Goal: Task Accomplishment & Management: Use online tool/utility

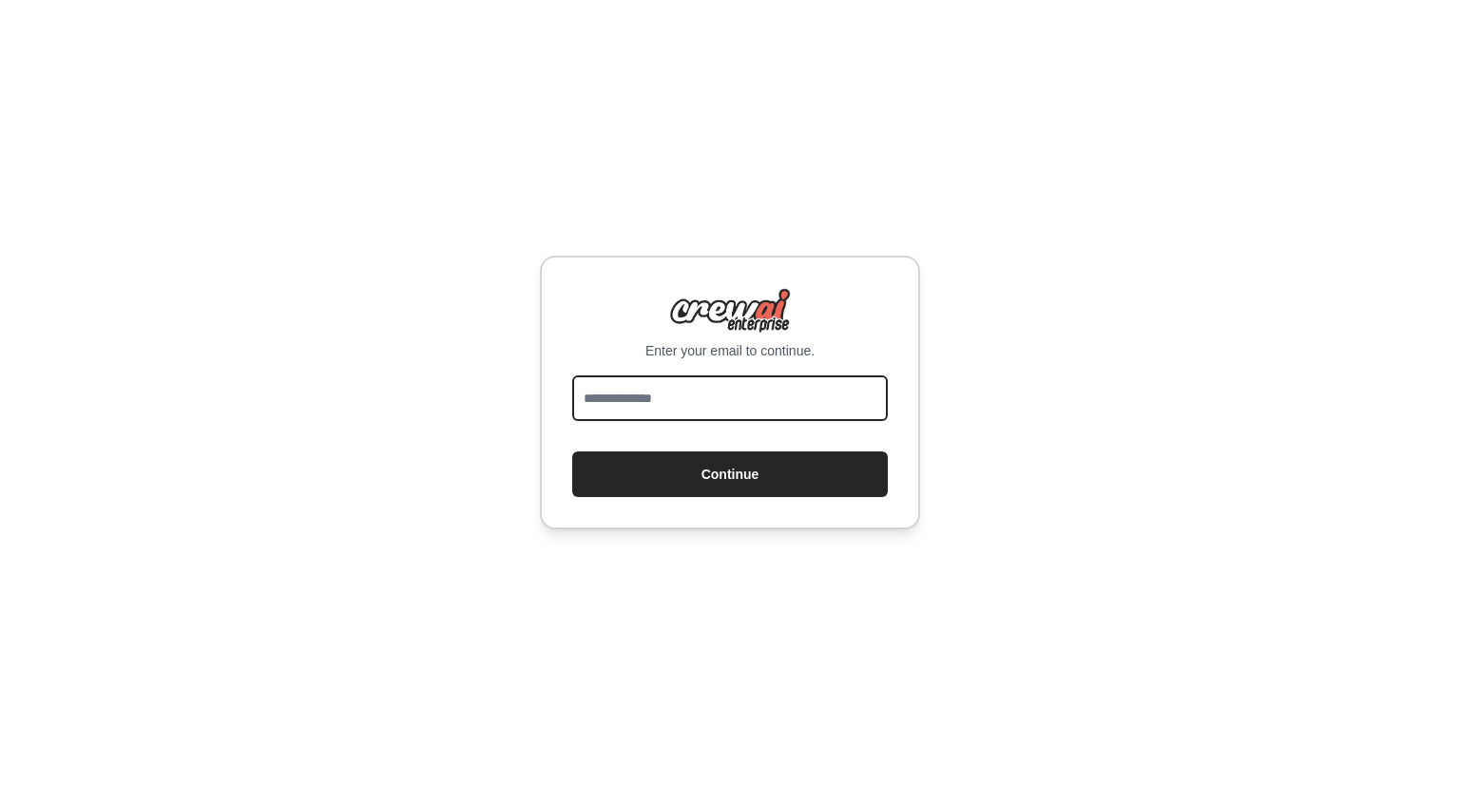
click at [764, 396] on input "email" at bounding box center [730, 399] width 316 height 46
click at [764, 403] on input "email" at bounding box center [730, 399] width 316 height 46
click at [662, 393] on input "email" at bounding box center [730, 399] width 316 height 46
type input "**********"
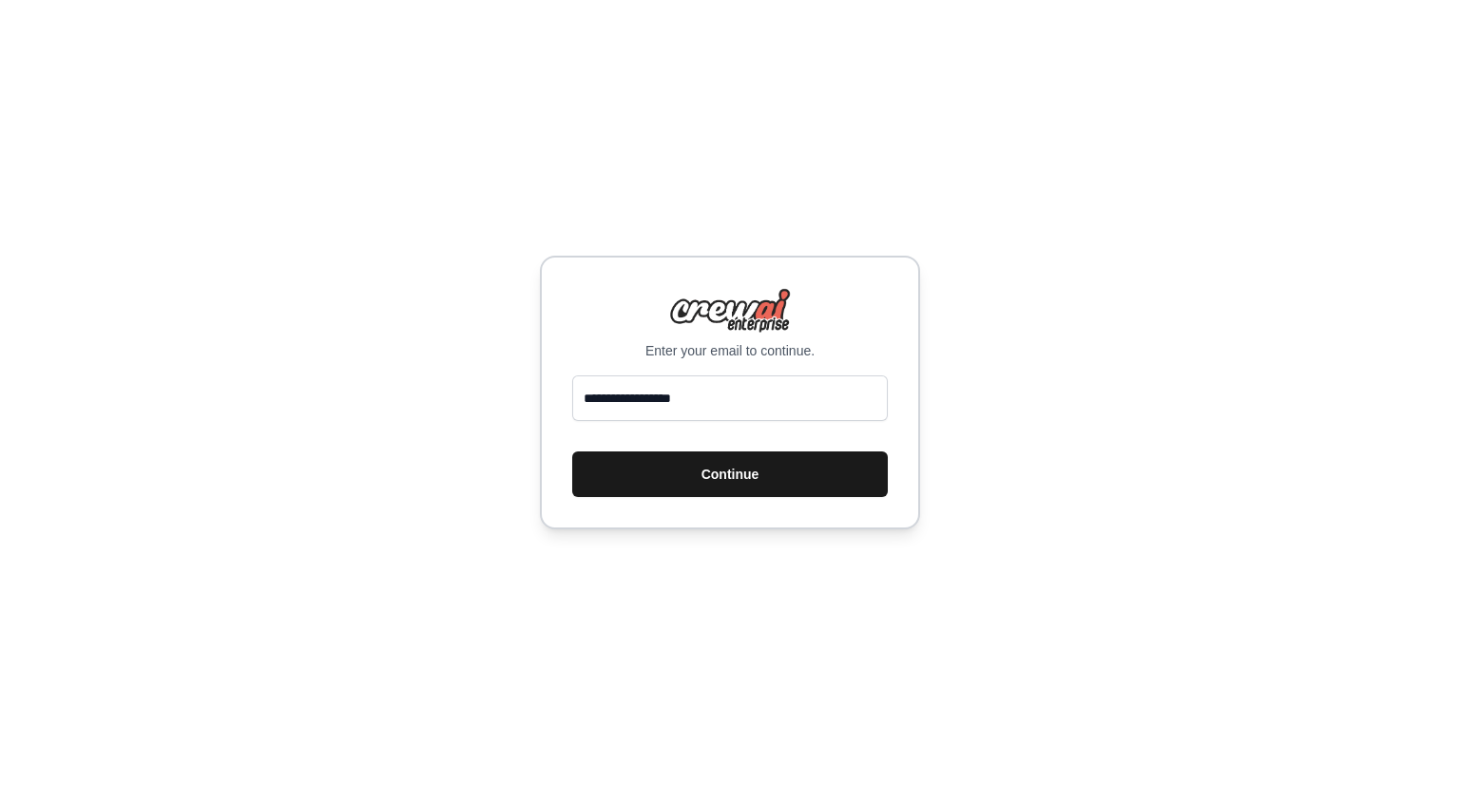
click at [707, 476] on button "Continue" at bounding box center [730, 475] width 316 height 46
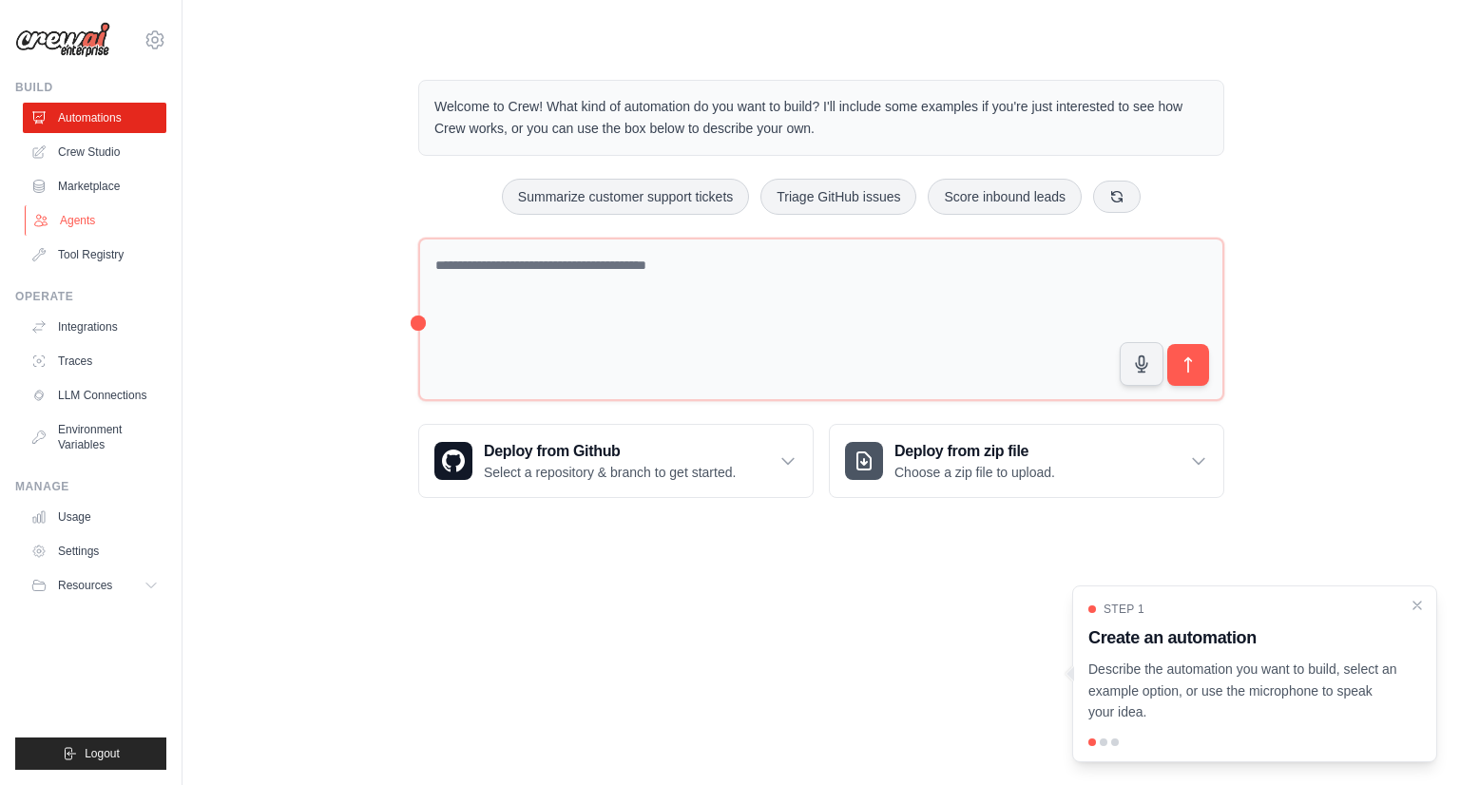
click at [108, 220] on link "Agents" at bounding box center [97, 220] width 144 height 30
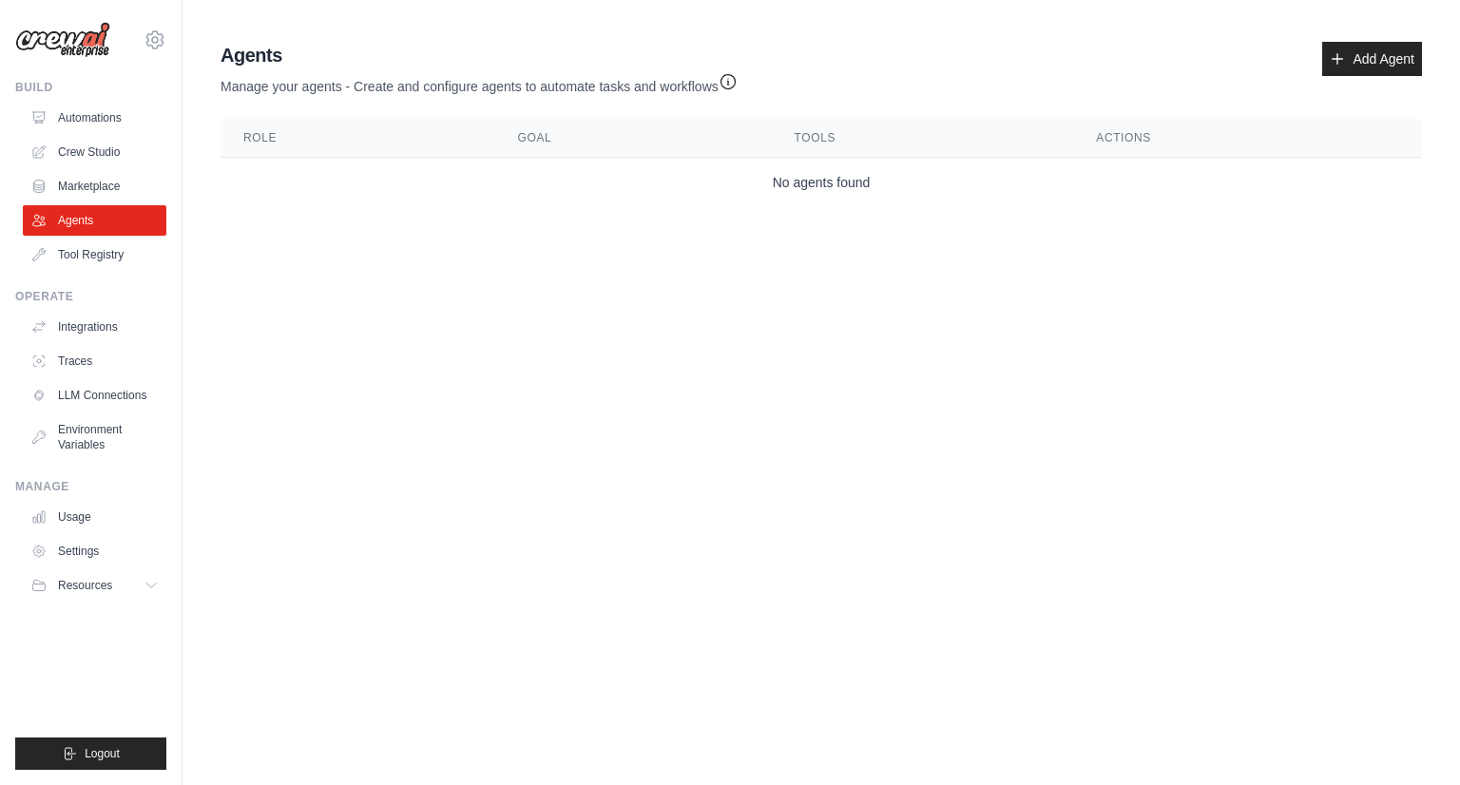
click at [107, 222] on link "Agents" at bounding box center [95, 220] width 144 height 30
click at [1363, 69] on link "Add Agent" at bounding box center [1373, 59] width 100 height 34
click at [1363, 71] on link "Add Agent" at bounding box center [1373, 59] width 100 height 34
click at [1350, 54] on link "Add Agent" at bounding box center [1373, 59] width 100 height 34
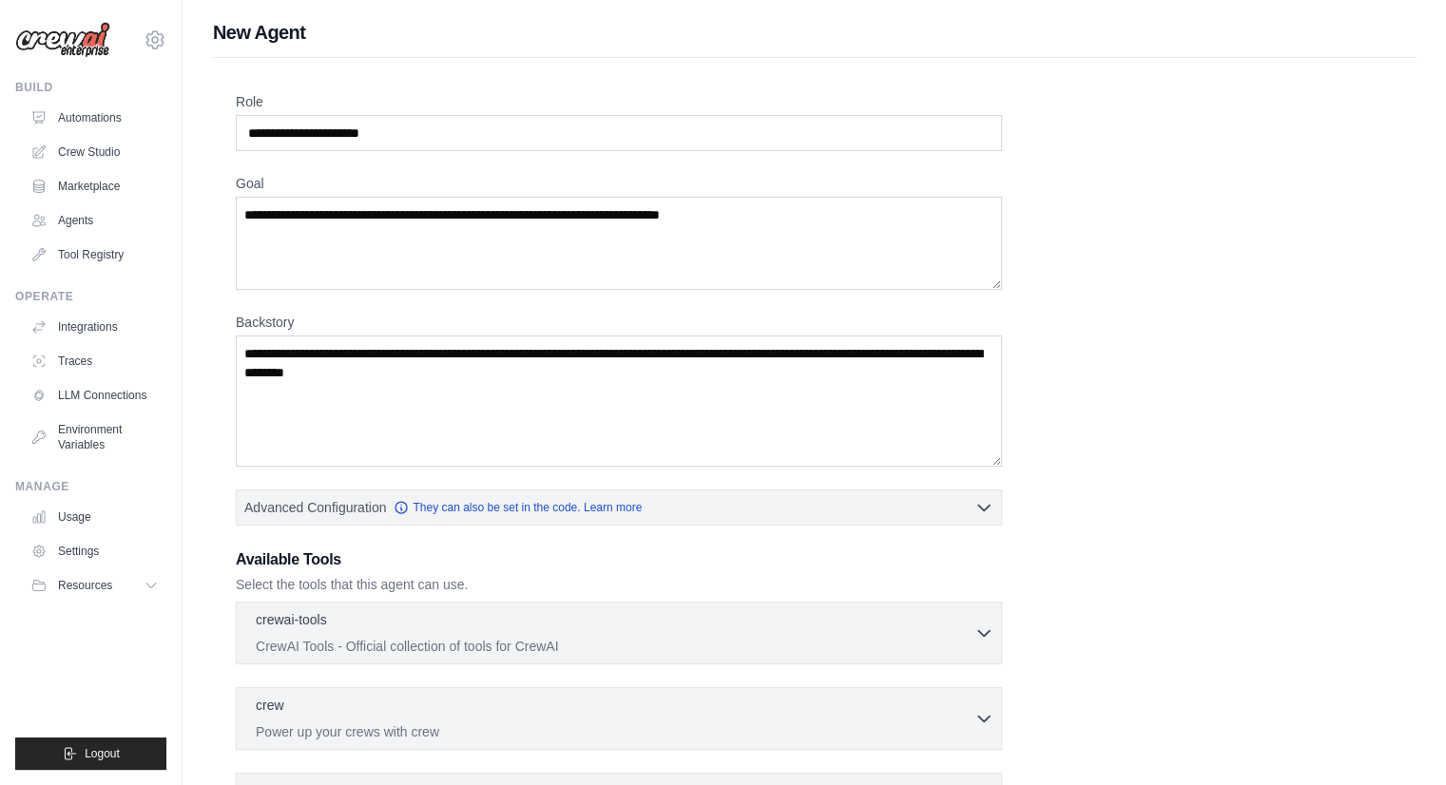
scroll to position [190, 0]
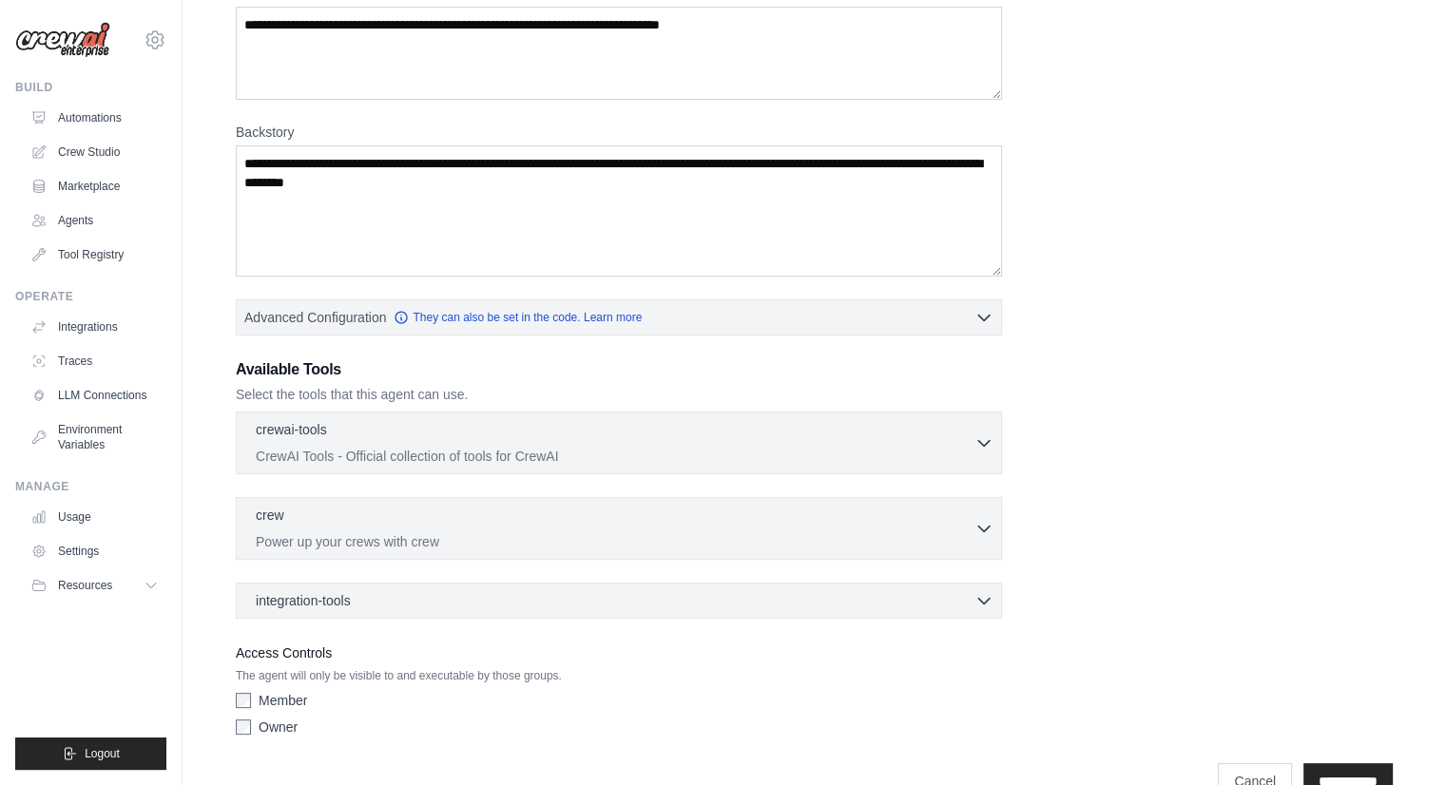
click at [608, 549] on div "crew 0 selected Power up your crews with crew Crew" at bounding box center [619, 528] width 766 height 63
click at [823, 532] on p "Power up your crews with crew" at bounding box center [615, 541] width 719 height 19
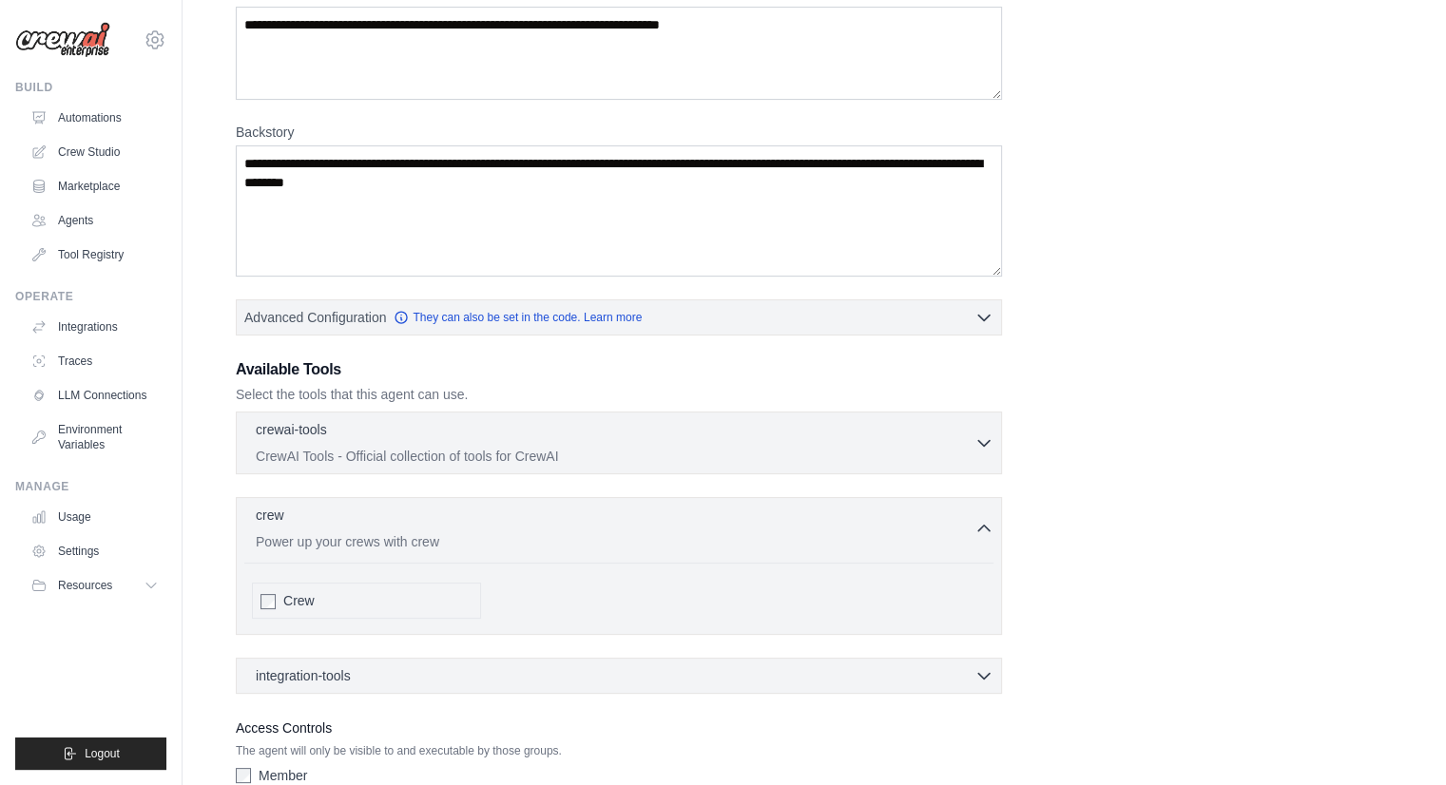
click at [308, 594] on span "Crew" at bounding box center [298, 600] width 31 height 19
click at [295, 602] on span "Crew" at bounding box center [298, 600] width 31 height 19
click at [355, 436] on div "crewai-tools 0 selected" at bounding box center [615, 430] width 719 height 23
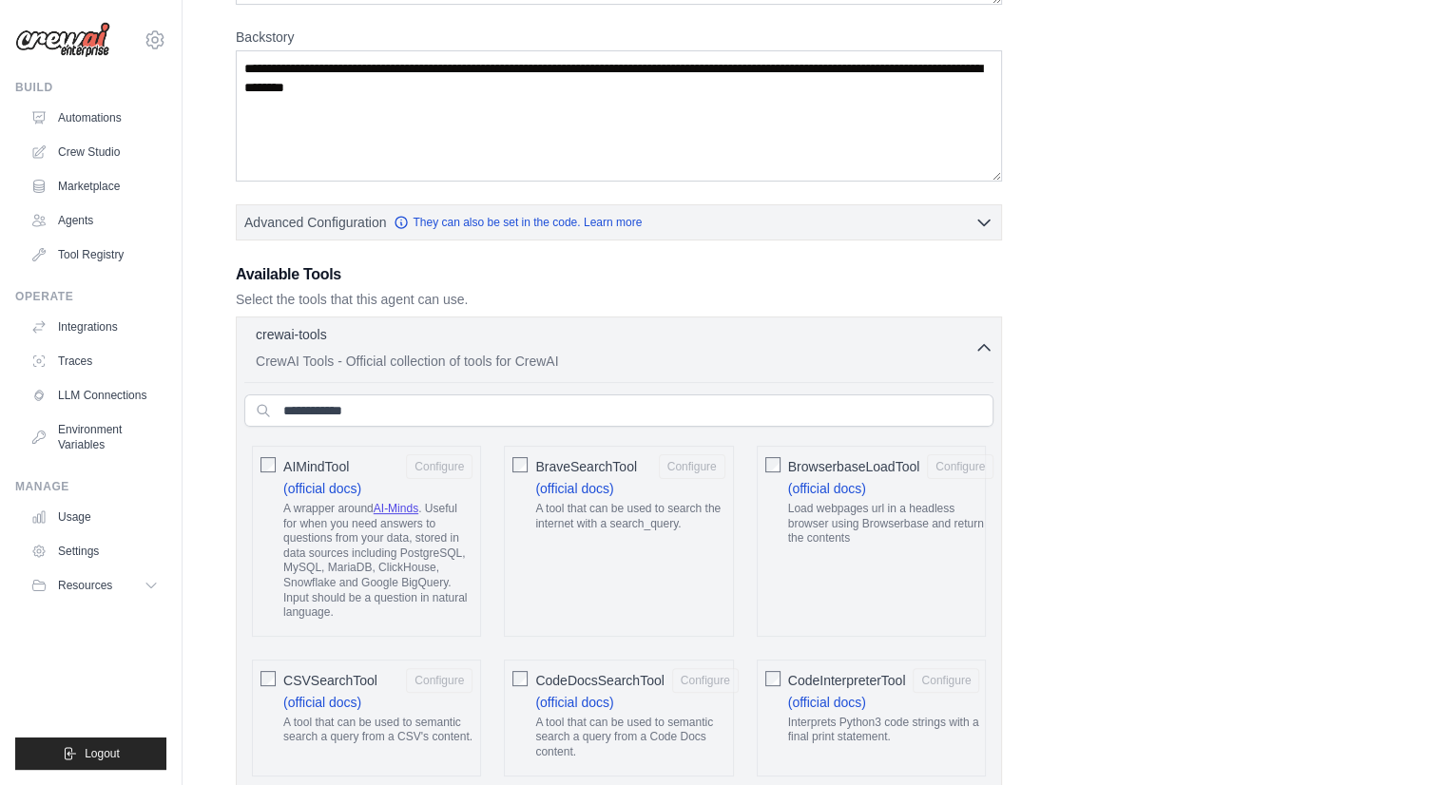
scroll to position [380, 0]
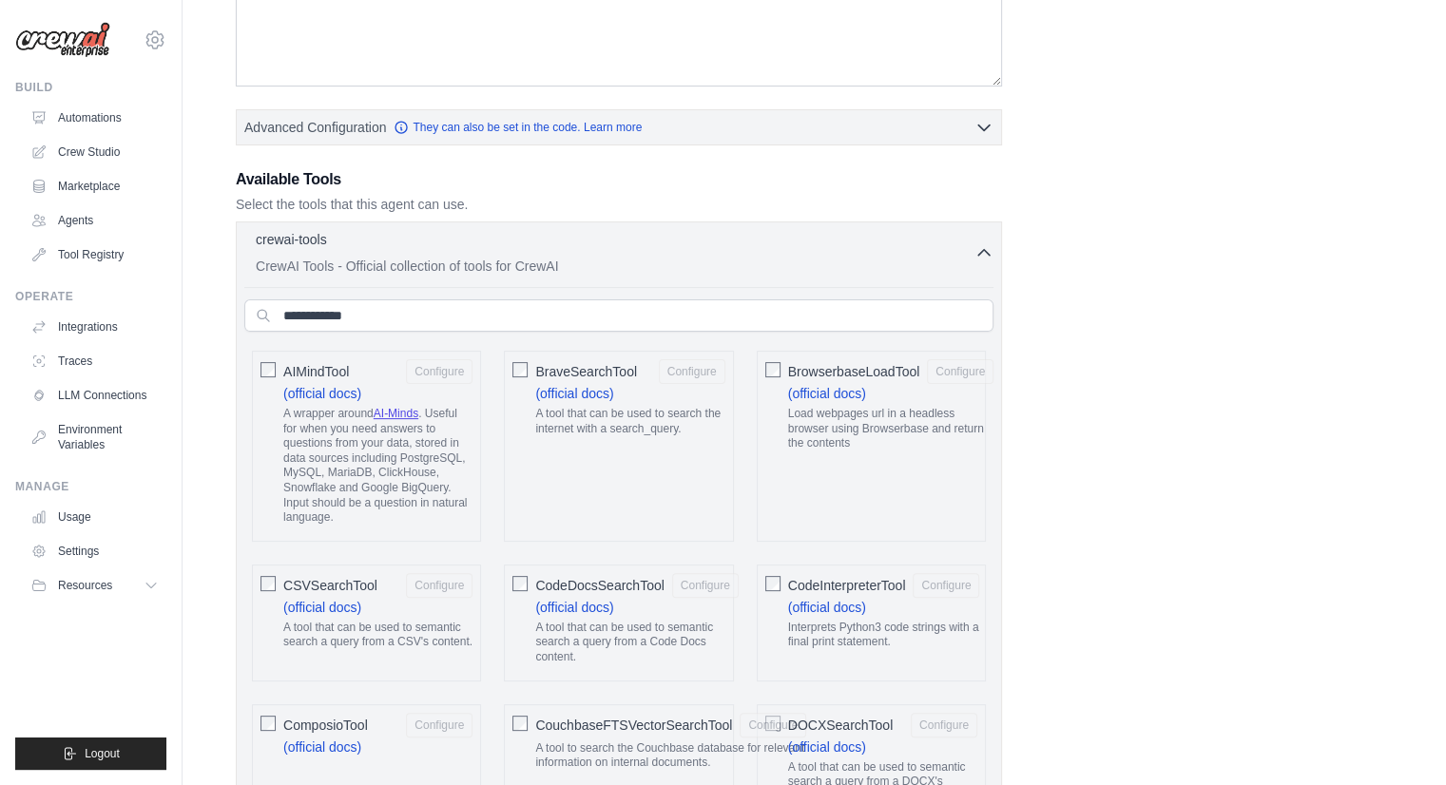
click at [536, 362] on span "BraveSearchTool" at bounding box center [586, 371] width 102 height 19
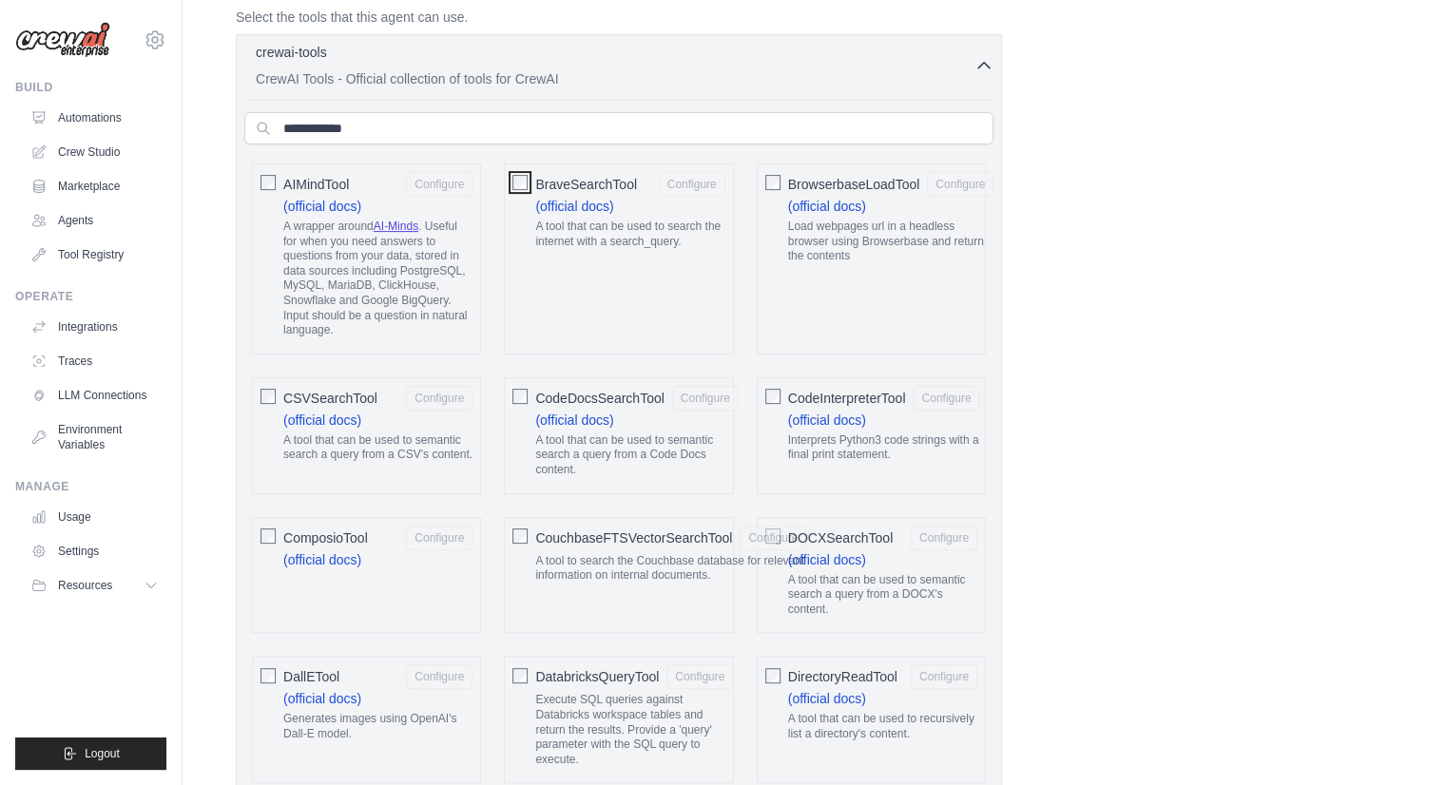
scroll to position [475, 0]
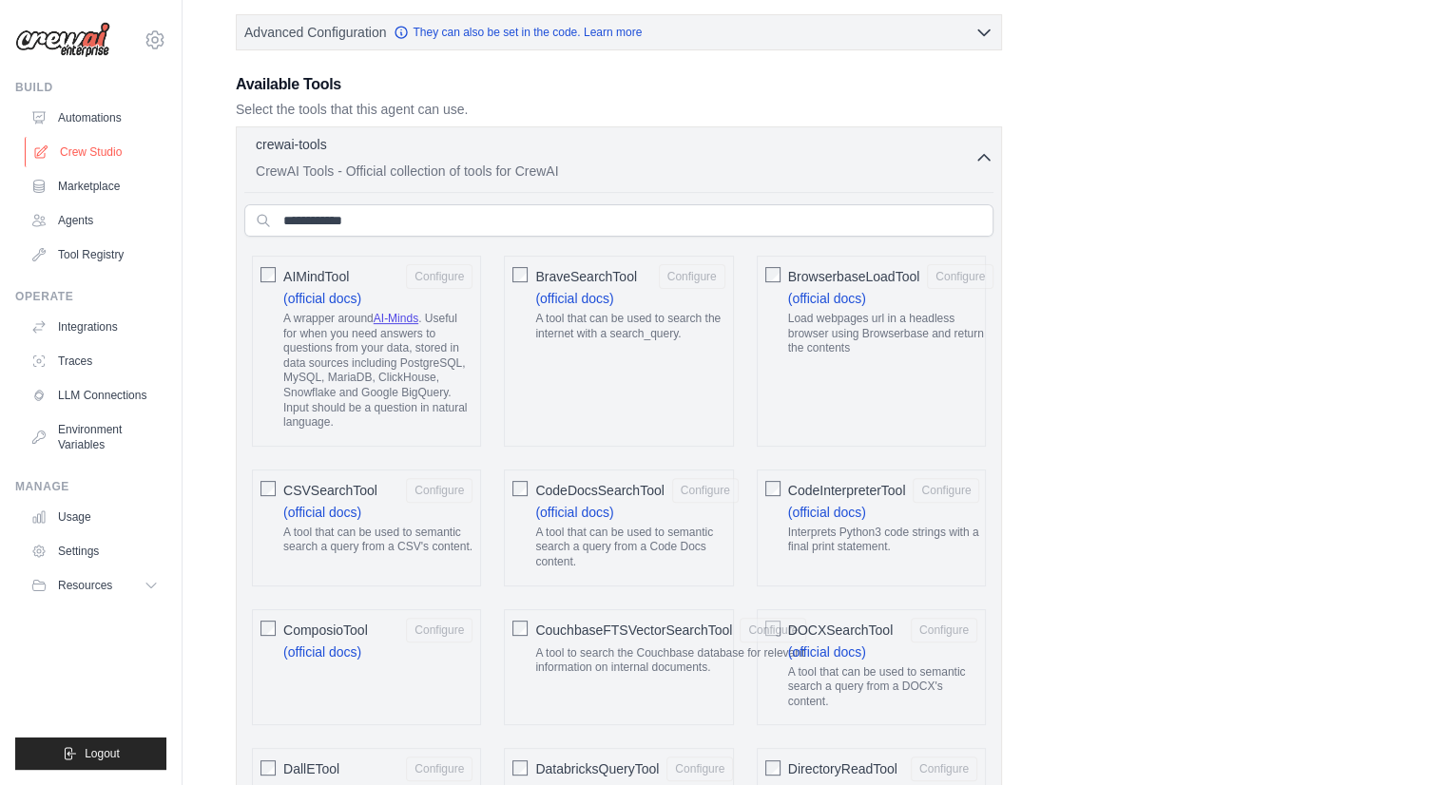
click at [73, 164] on link "Crew Studio" at bounding box center [97, 152] width 144 height 30
click at [80, 154] on link "Crew Studio" at bounding box center [97, 152] width 144 height 30
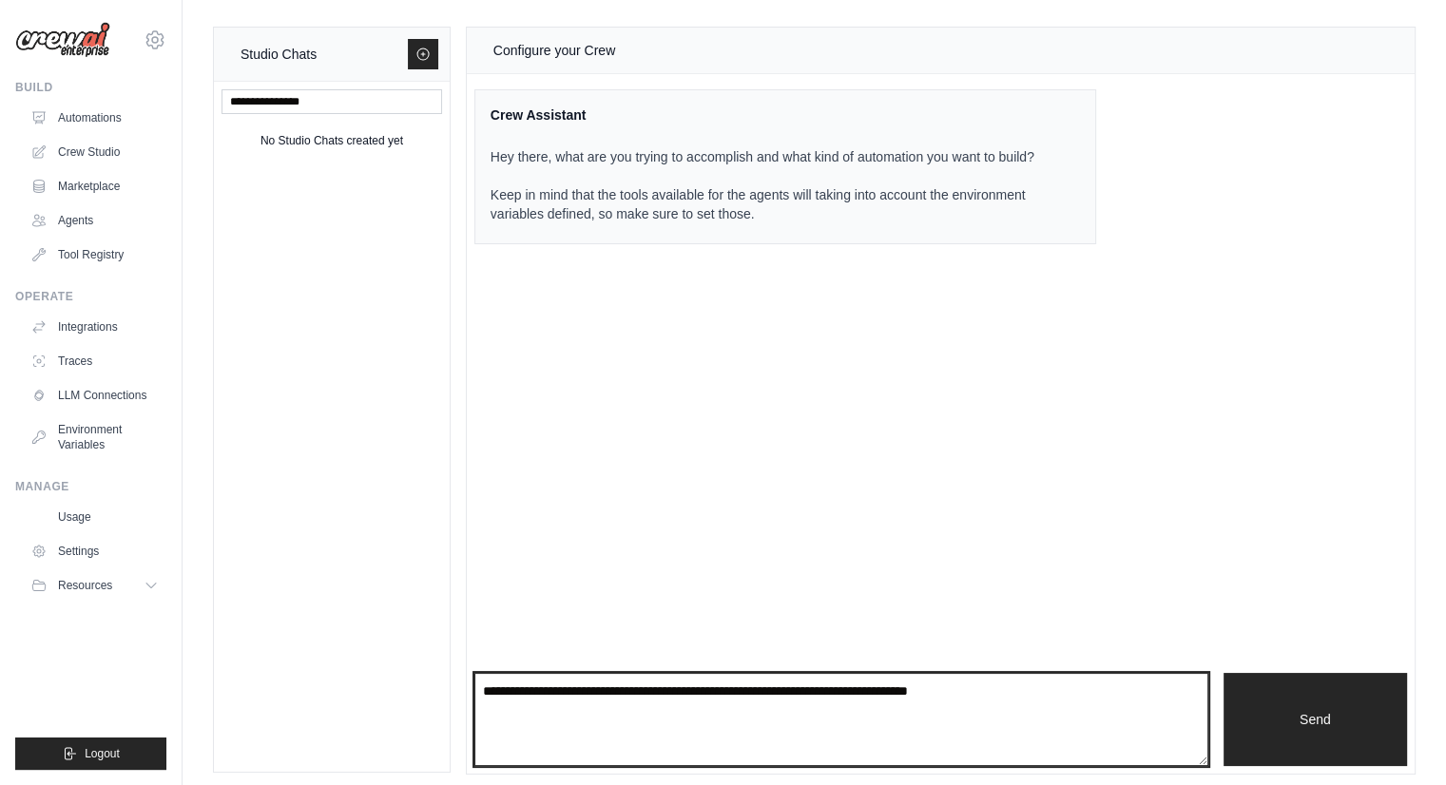
click at [610, 703] on textarea at bounding box center [841, 719] width 734 height 93
click at [615, 697] on textarea at bounding box center [841, 719] width 734 height 93
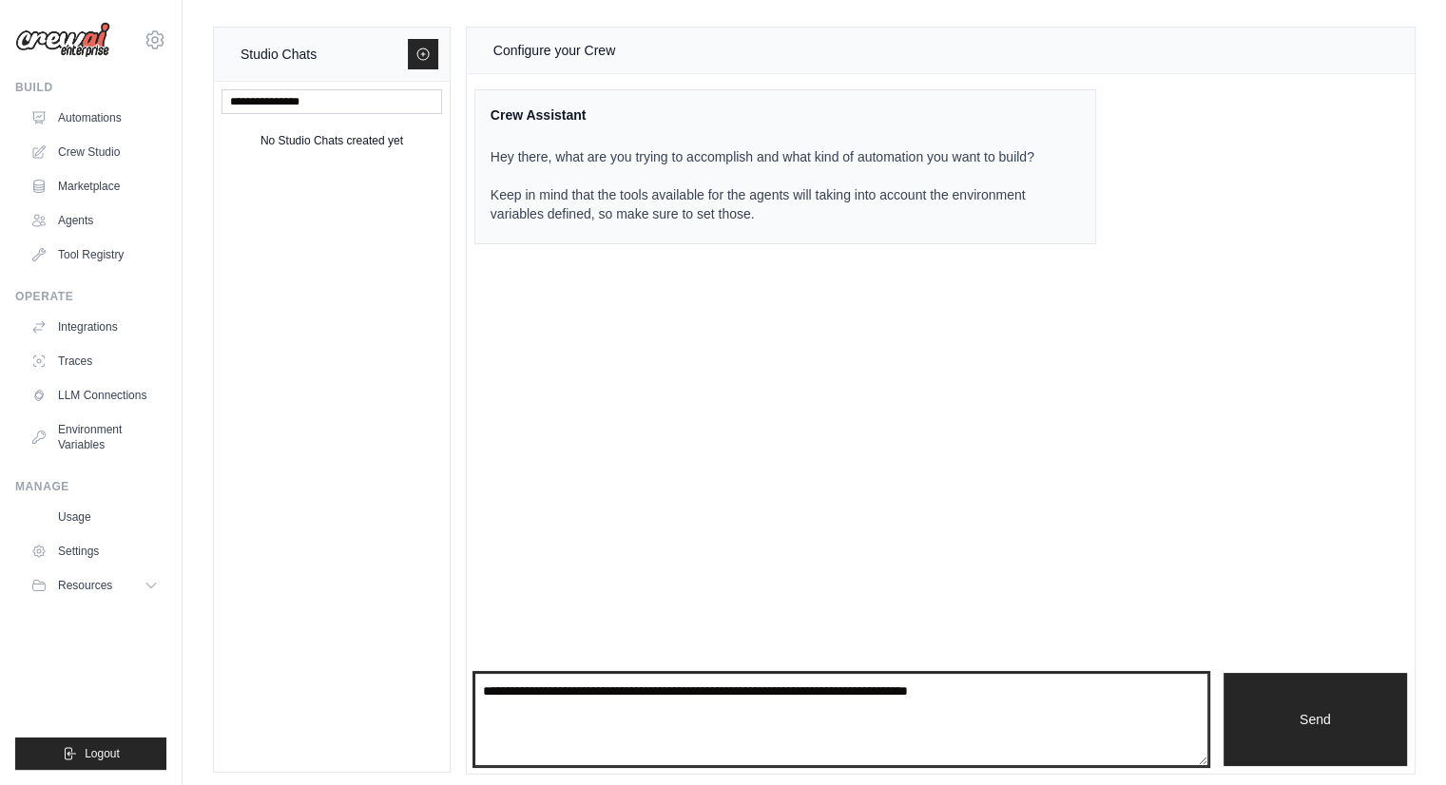
drag, startPoint x: 1054, startPoint y: 707, endPoint x: 1062, endPoint y: 688, distance: 20.9
click at [1054, 706] on textarea at bounding box center [841, 719] width 734 height 93
click at [1064, 684] on textarea at bounding box center [841, 719] width 734 height 93
click at [1069, 689] on textarea at bounding box center [841, 719] width 734 height 93
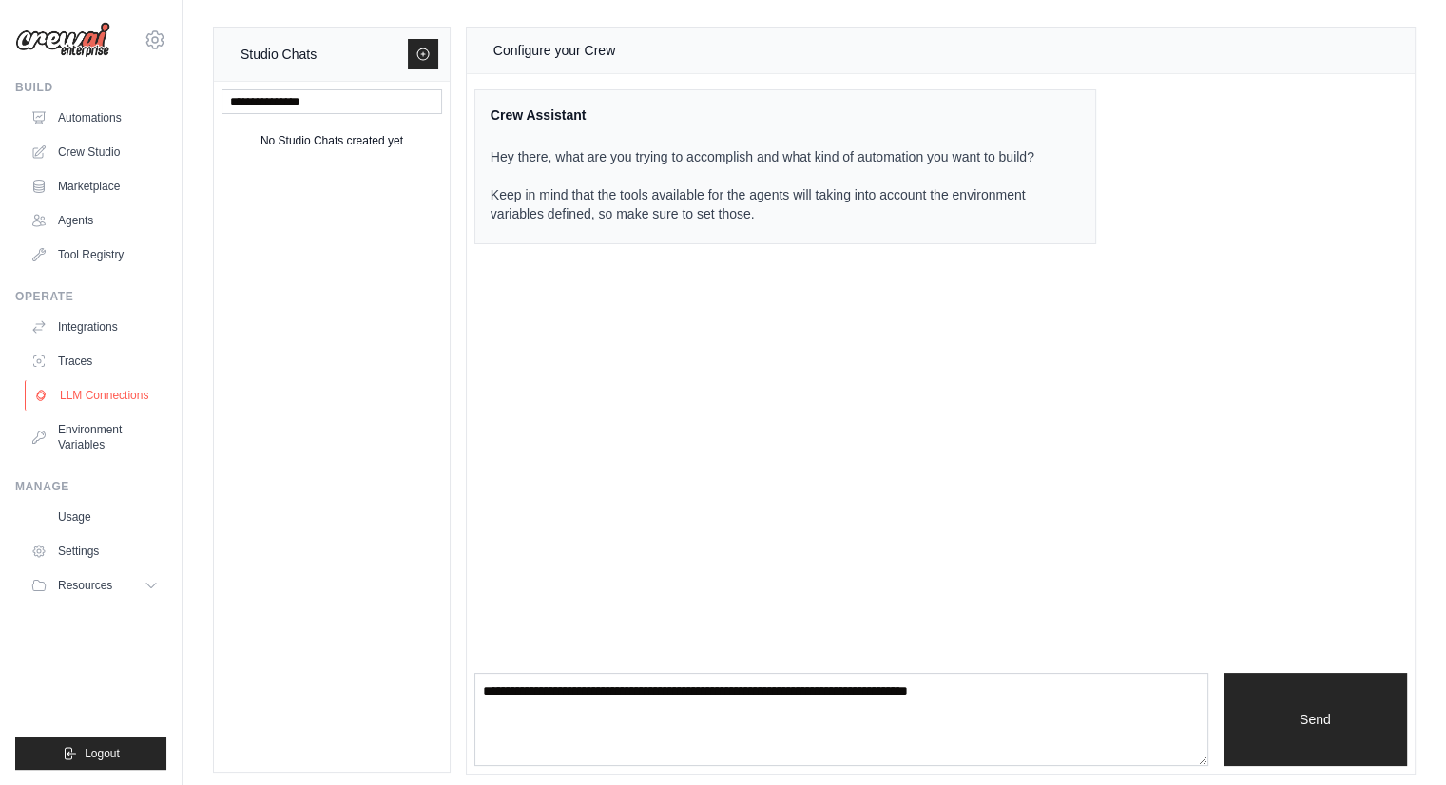
click at [91, 404] on link "LLM Connections" at bounding box center [97, 395] width 144 height 30
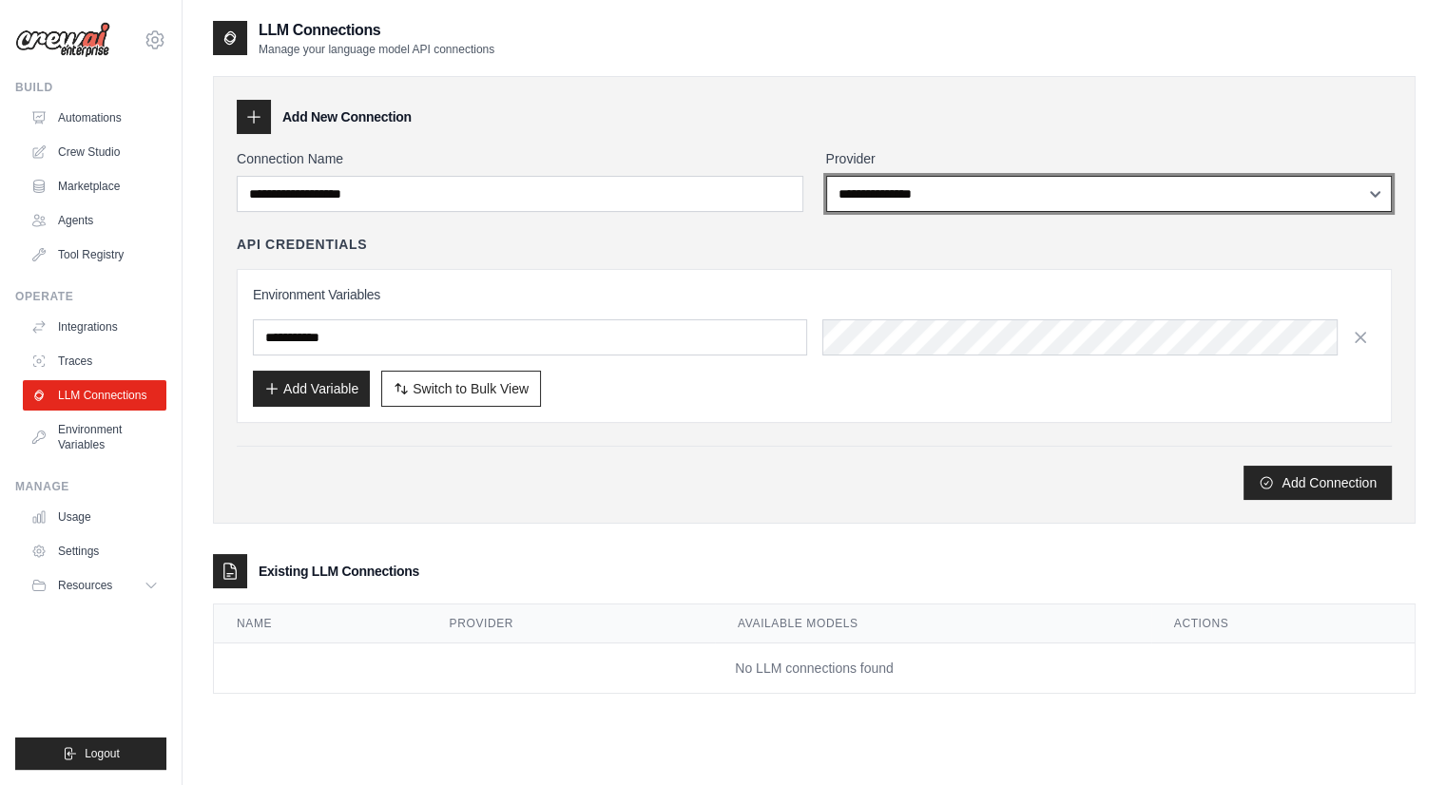
click at [1107, 195] on select "**********" at bounding box center [1109, 194] width 567 height 36
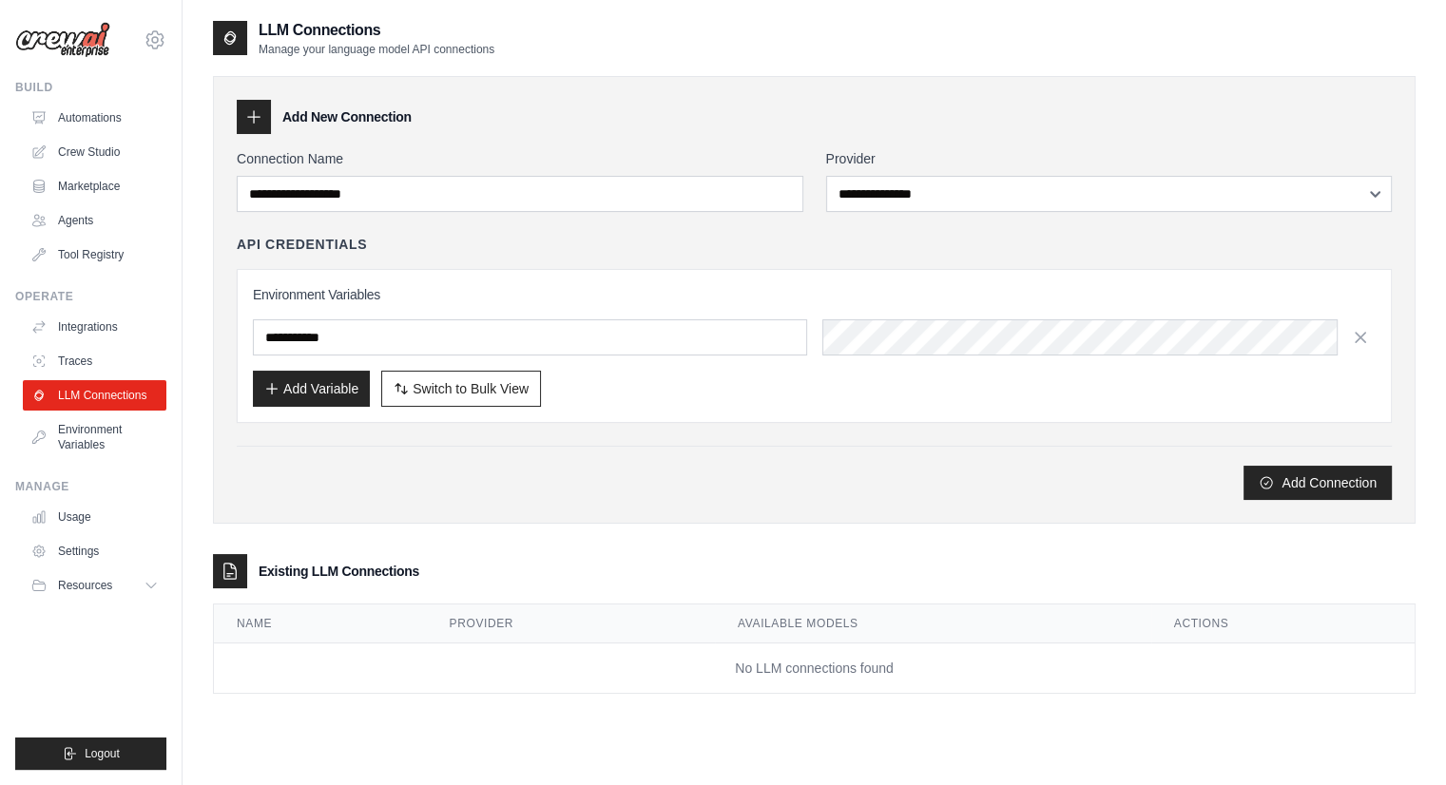
click at [99, 134] on ul "Automations Crew Studio Marketplace Agents Tool Registry" at bounding box center [95, 186] width 144 height 167
click at [99, 106] on link "Automations" at bounding box center [97, 118] width 144 height 30
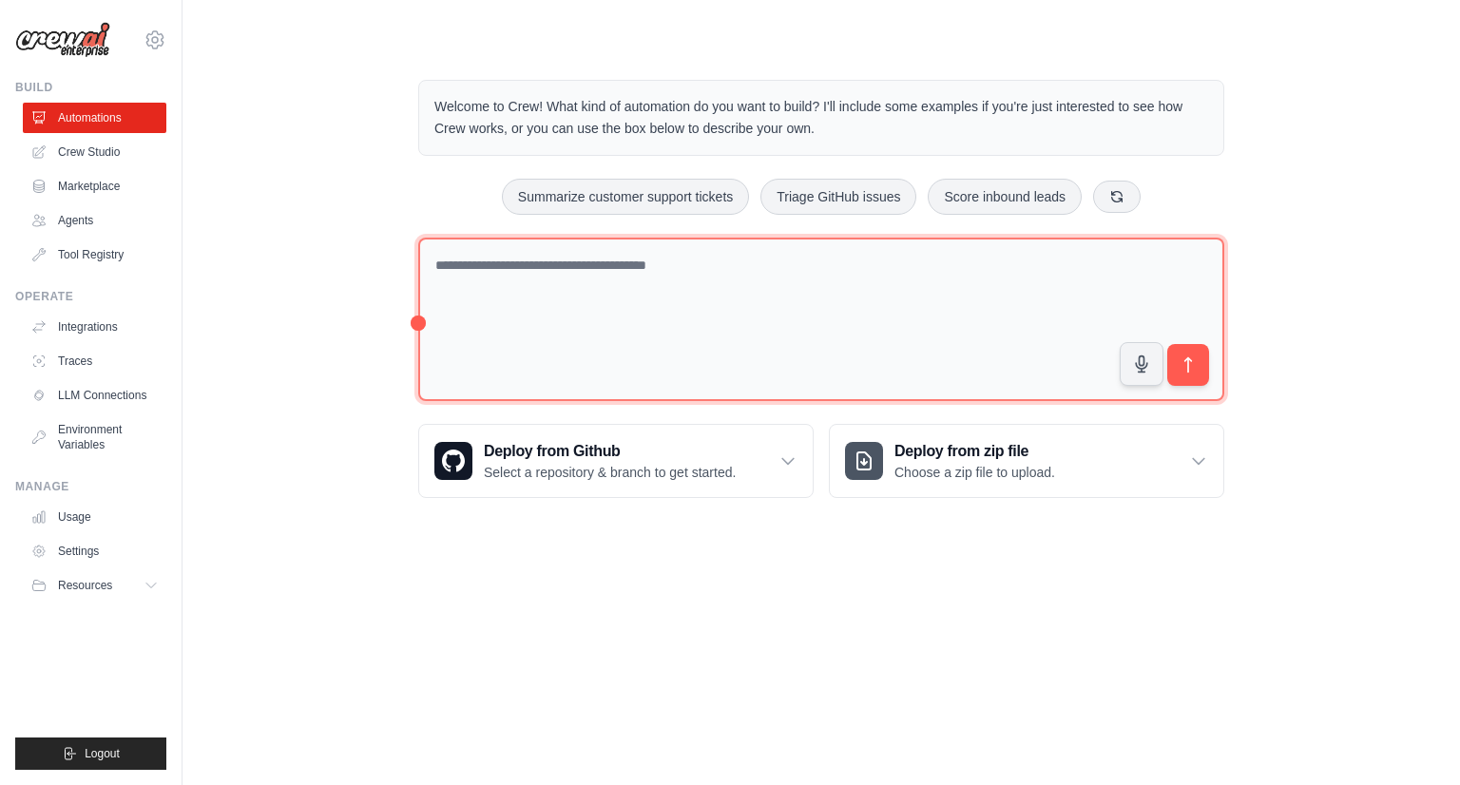
click at [506, 263] on textarea at bounding box center [821, 320] width 806 height 164
click at [504, 265] on textarea at bounding box center [821, 320] width 806 height 164
click at [567, 293] on textarea at bounding box center [821, 320] width 806 height 164
type textarea "**********"
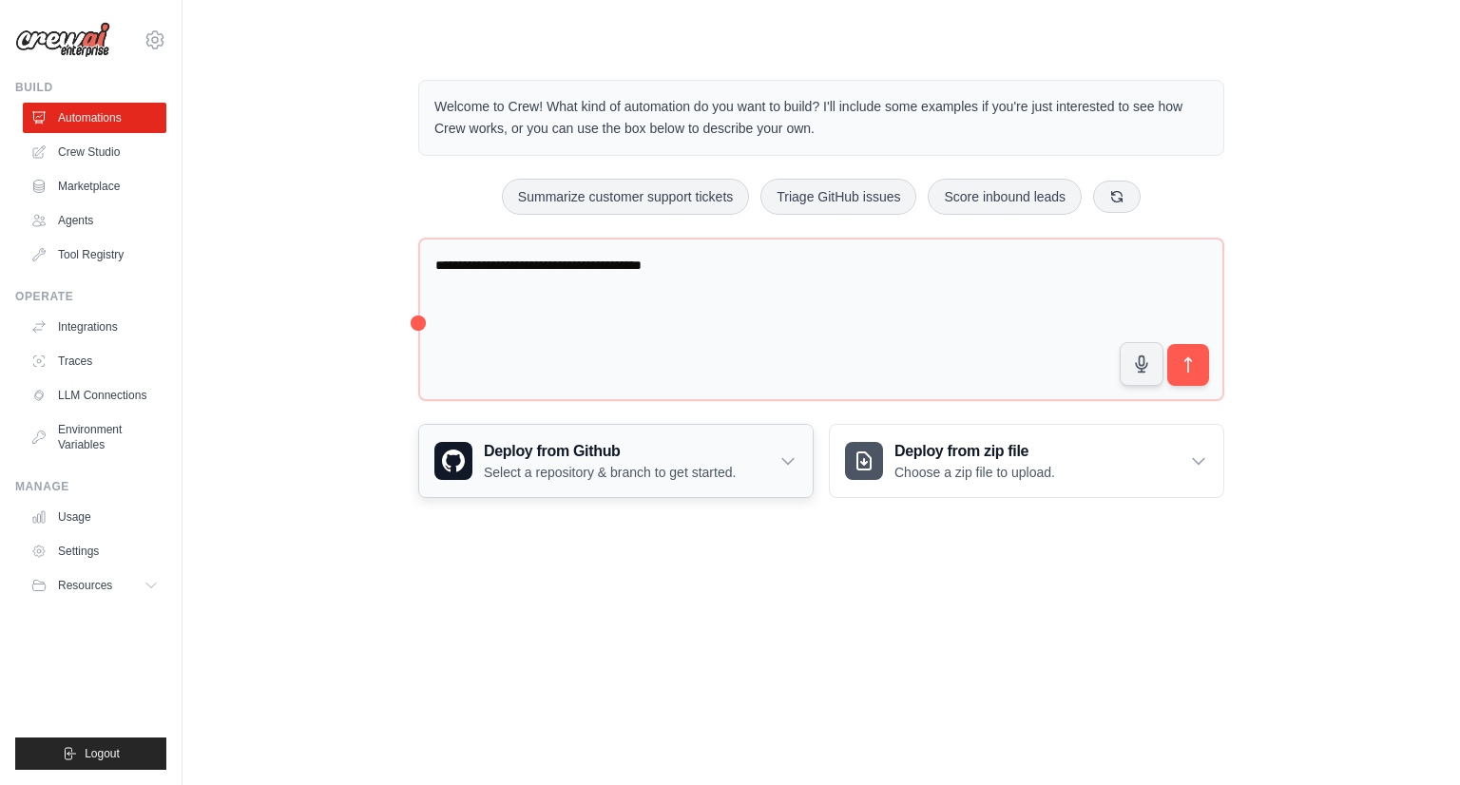
click at [783, 459] on icon at bounding box center [788, 461] width 19 height 19
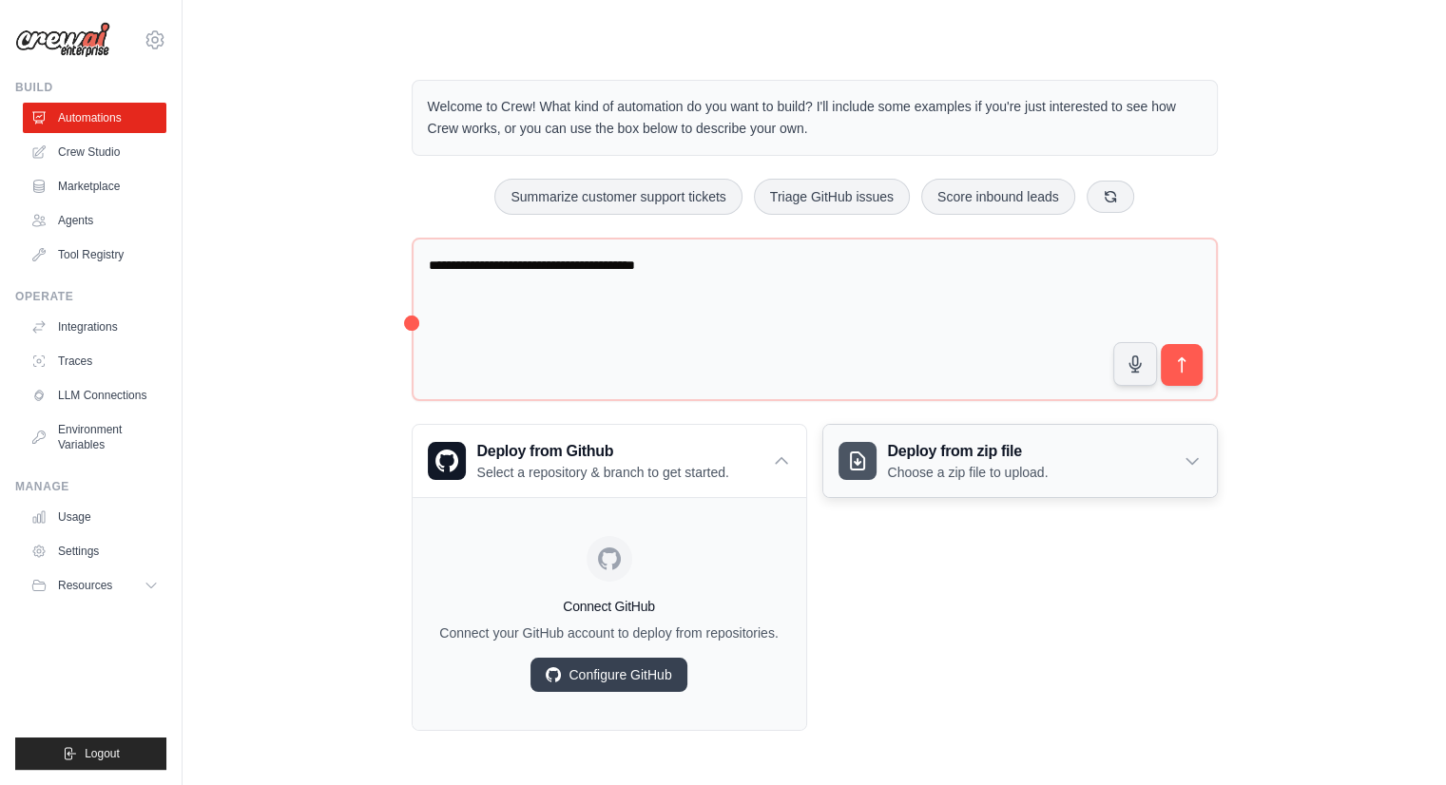
click at [1047, 475] on p "Choose a zip file to upload." at bounding box center [968, 472] width 161 height 19
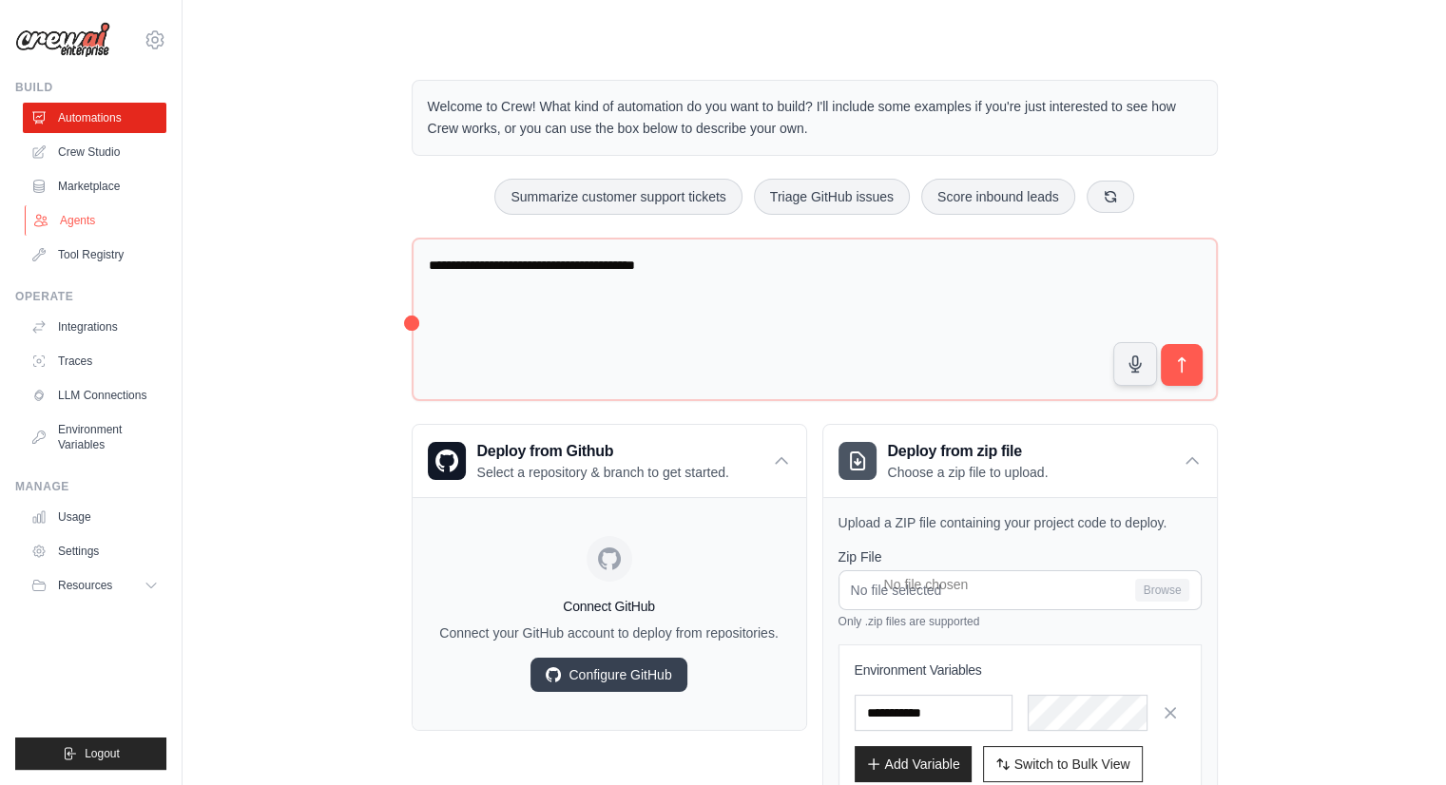
click at [93, 212] on link "Agents" at bounding box center [97, 220] width 144 height 30
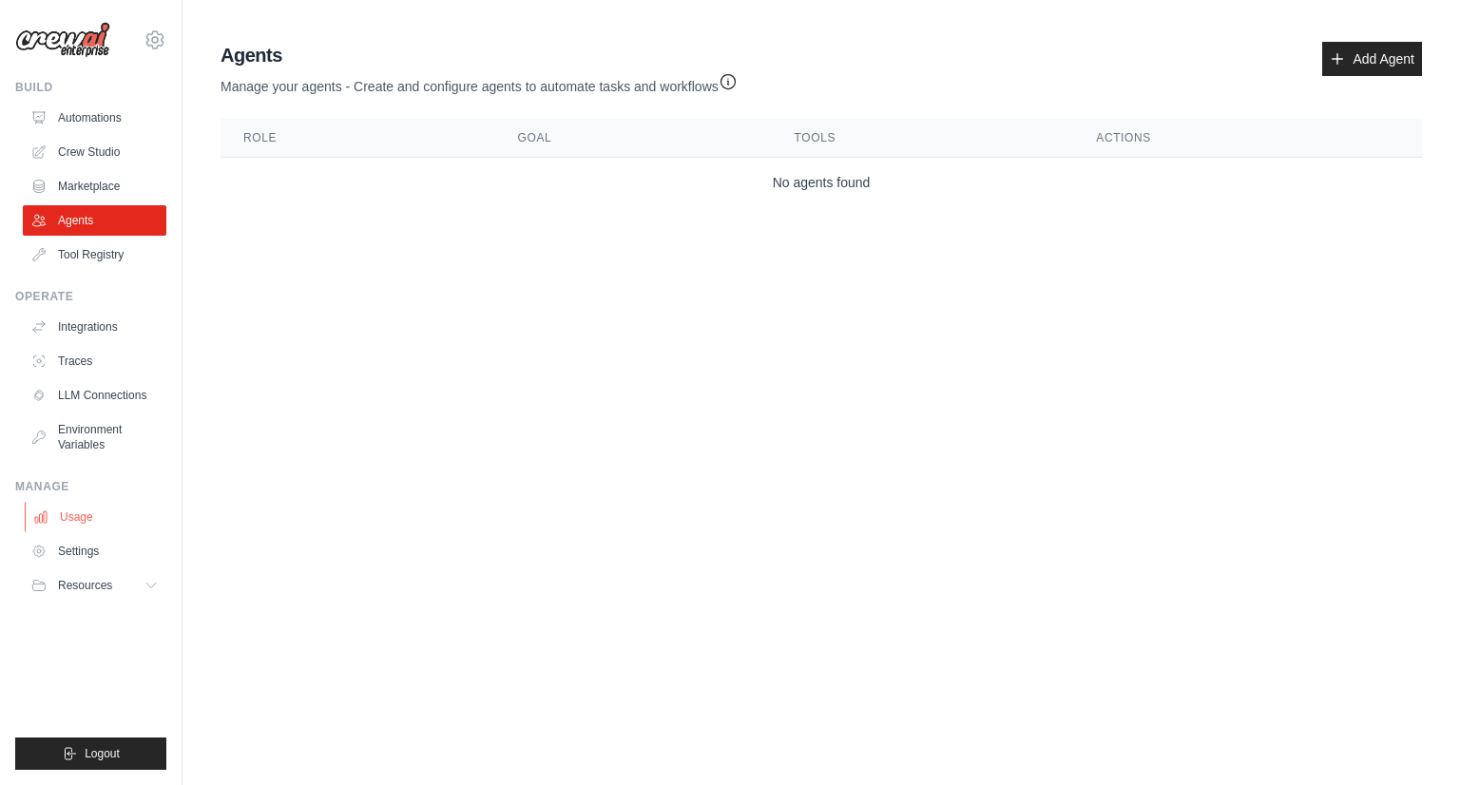
click at [91, 530] on link "Usage" at bounding box center [97, 517] width 144 height 30
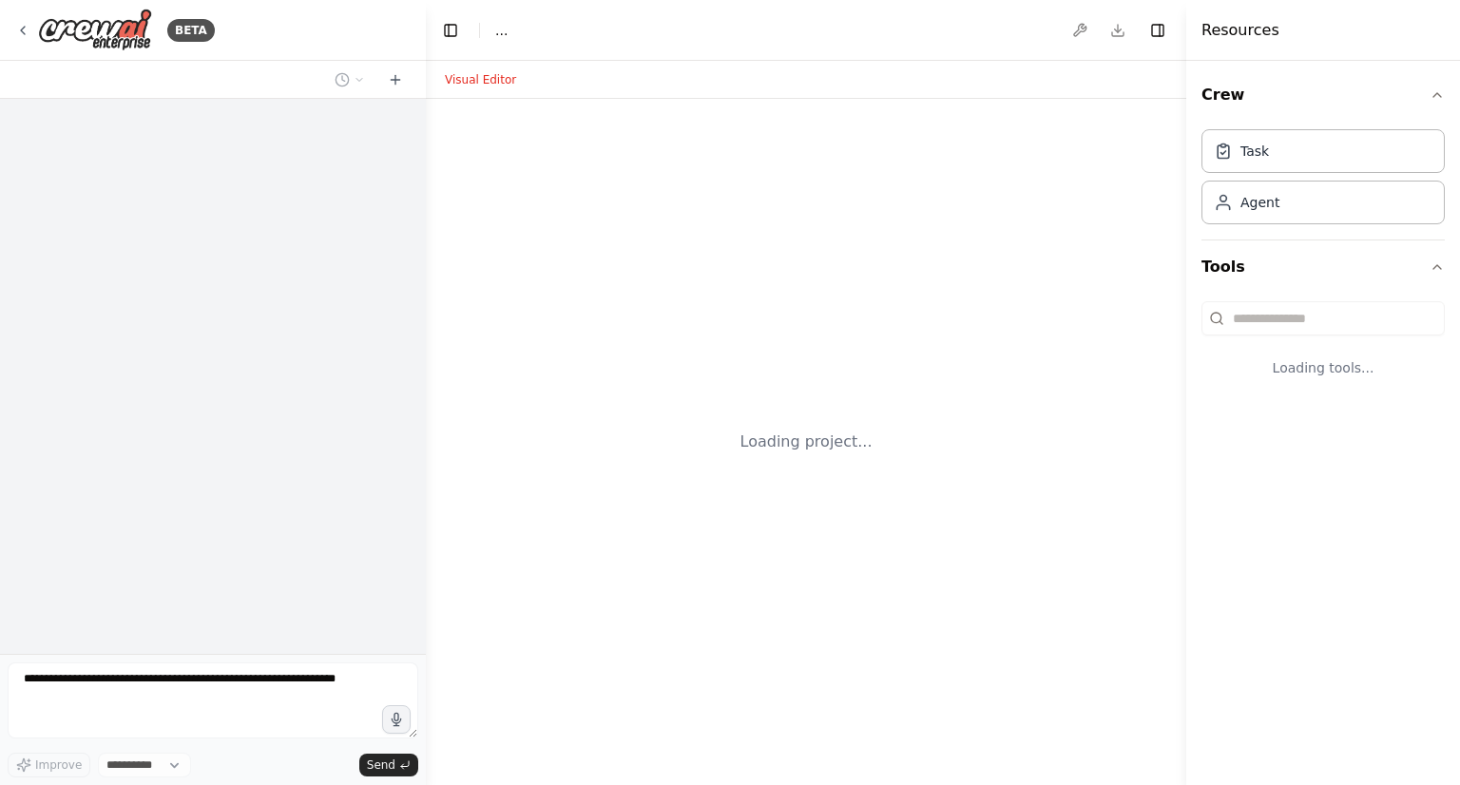
select select "****"
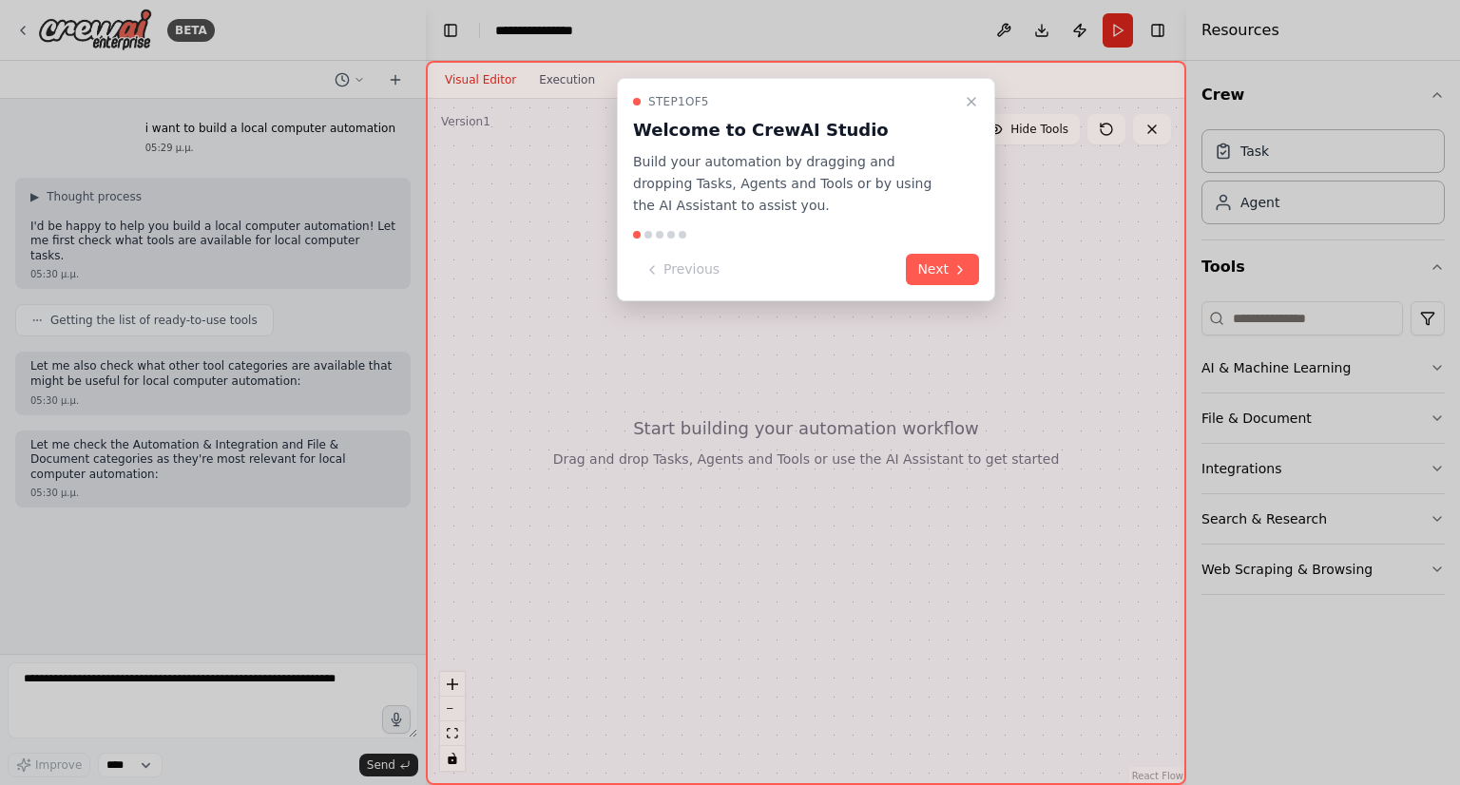
click at [893, 237] on div at bounding box center [806, 235] width 346 height 8
click at [956, 282] on button "Next" at bounding box center [942, 269] width 73 height 31
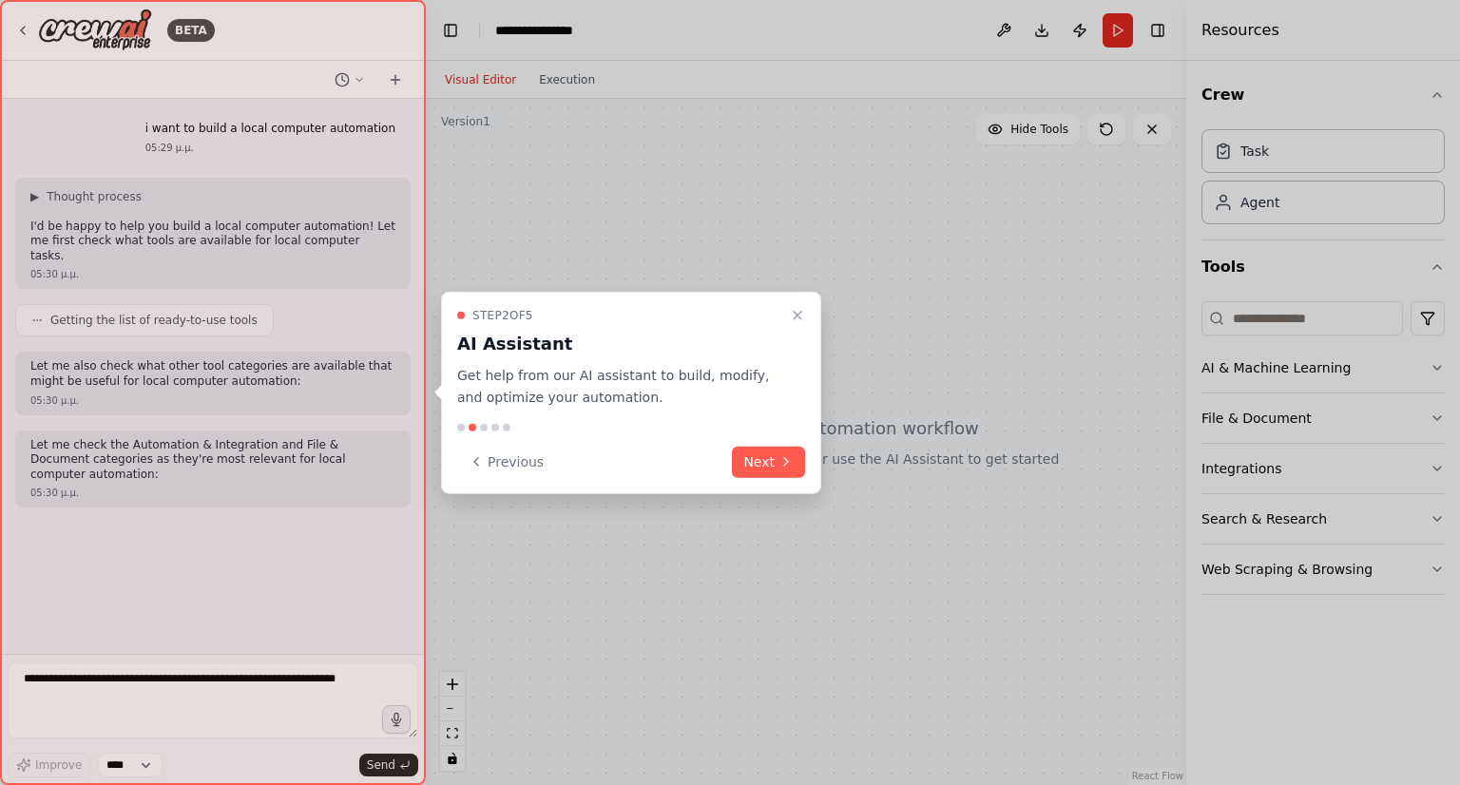
click at [748, 450] on button "Next" at bounding box center [768, 461] width 73 height 31
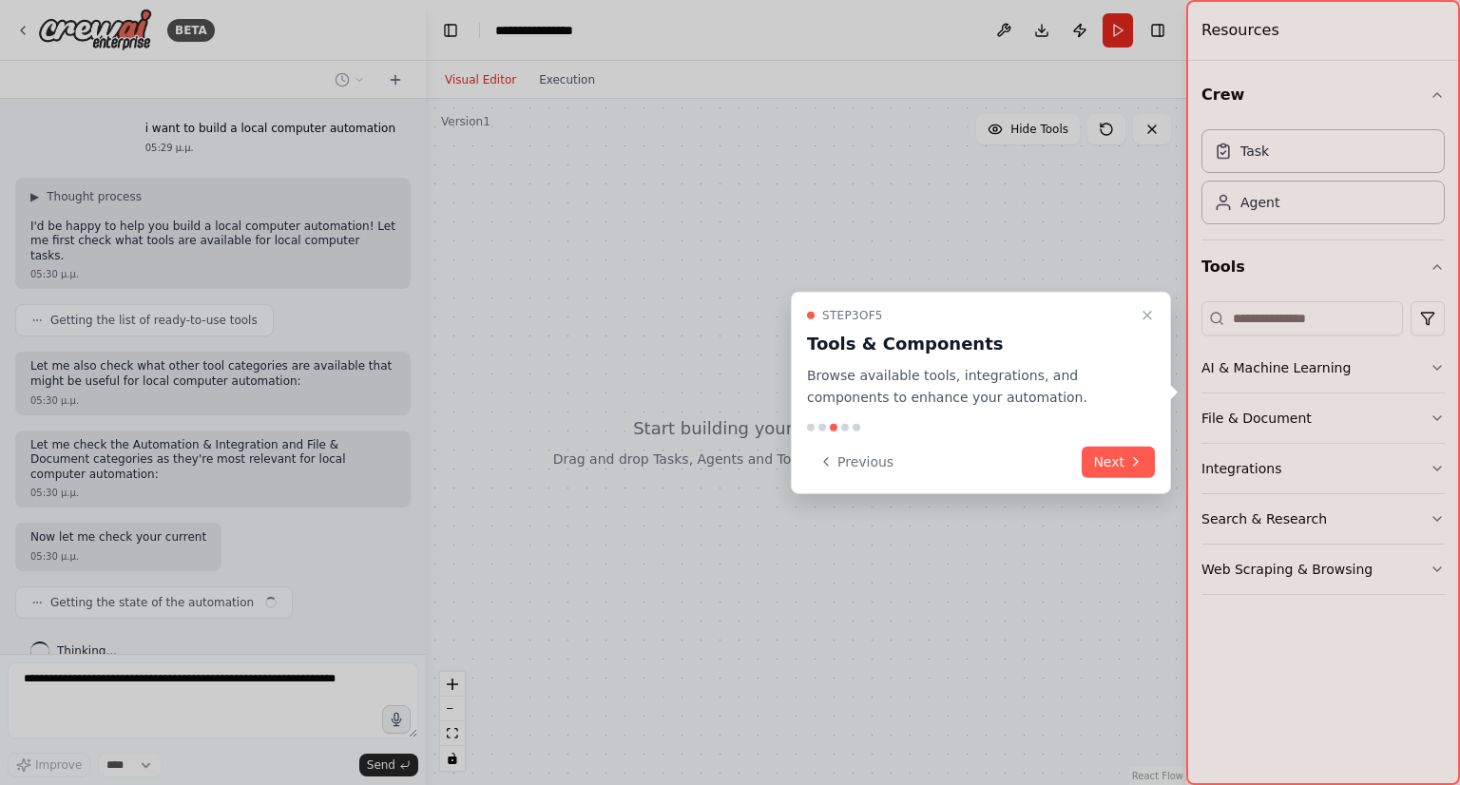
click at [768, 461] on div at bounding box center [730, 392] width 1460 height 785
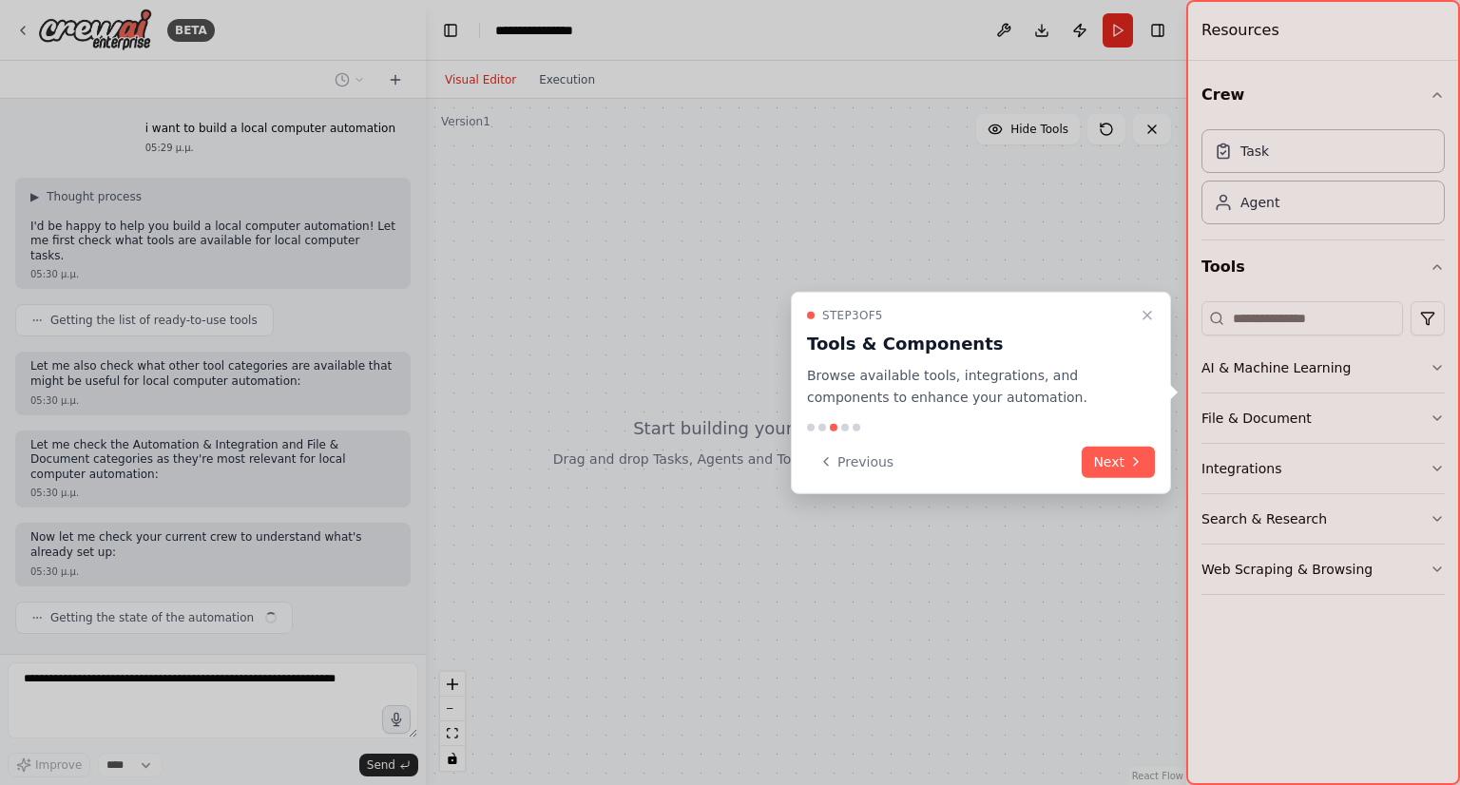
scroll to position [11, 0]
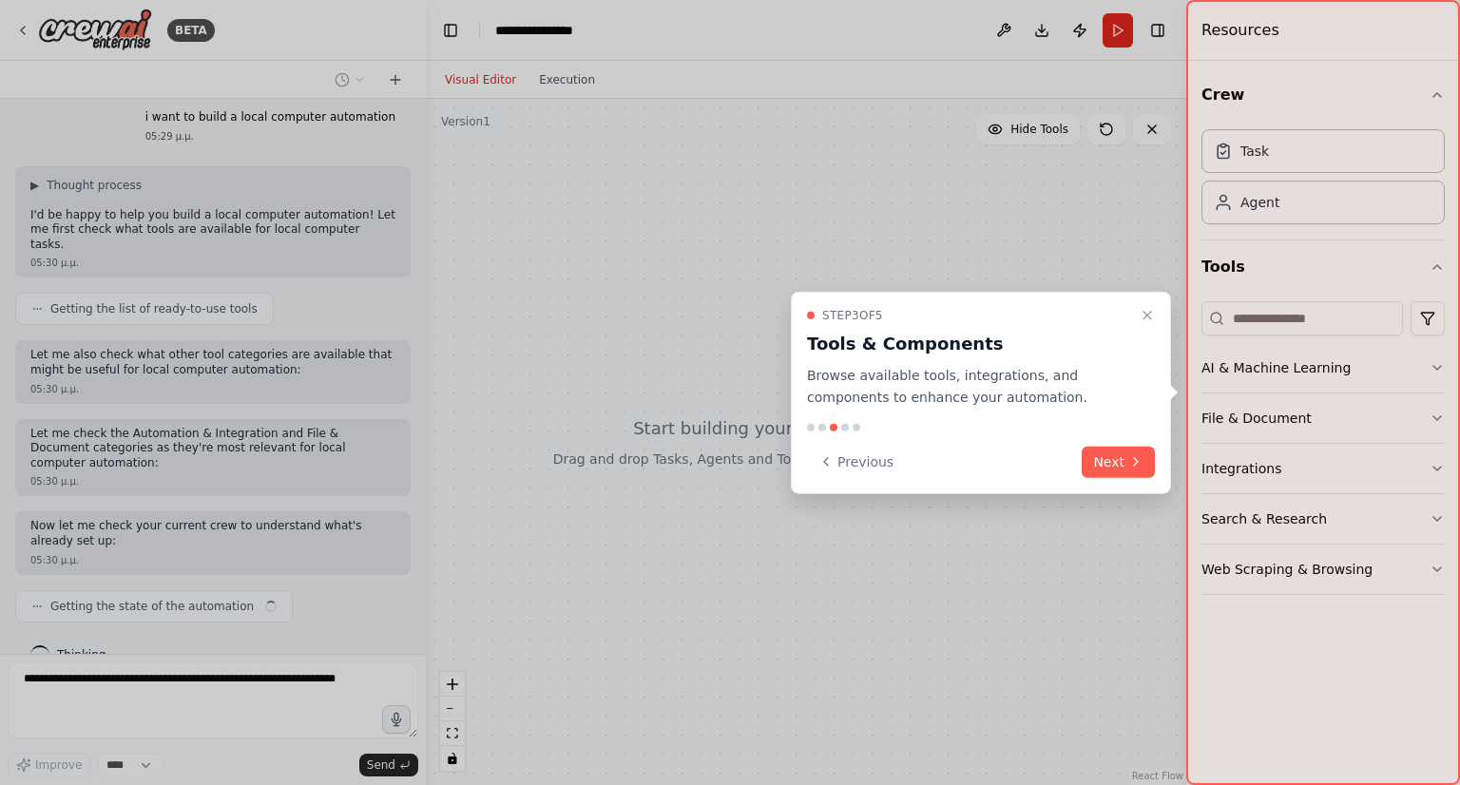
click at [1080, 459] on div "Previous Next" at bounding box center [981, 461] width 348 height 31
click at [1093, 462] on button "Next" at bounding box center [1118, 461] width 73 height 31
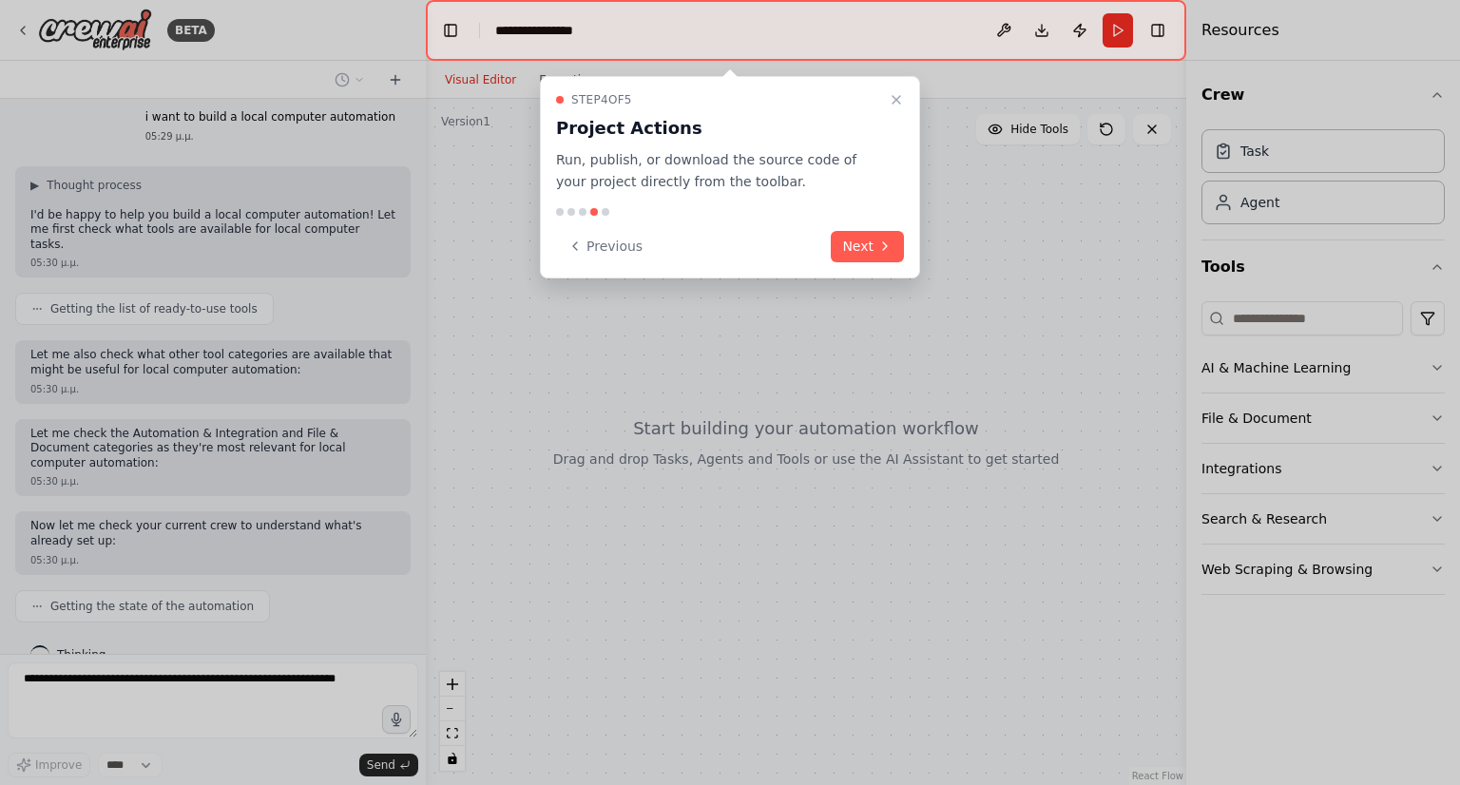
click at [869, 242] on button "Next" at bounding box center [867, 246] width 73 height 31
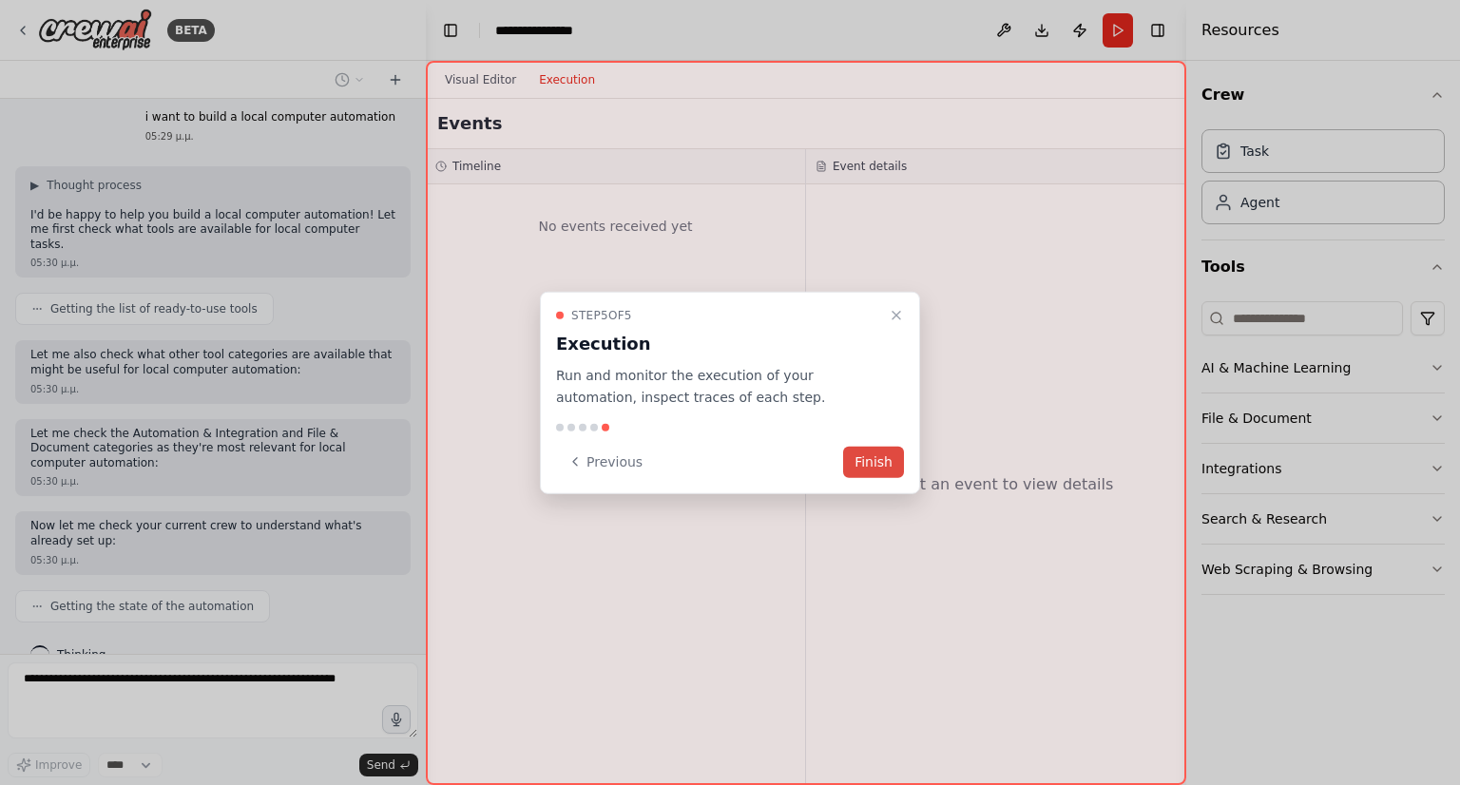
click at [880, 474] on div "Step 5 of 5 Execution Run and monitor the execution of your automation, inspect…" at bounding box center [730, 393] width 380 height 203
click at [873, 437] on div "Step 5 of 5 Execution Run and monitor the execution of your automation, inspect…" at bounding box center [730, 393] width 380 height 203
click at [873, 453] on button "Finish" at bounding box center [873, 461] width 61 height 31
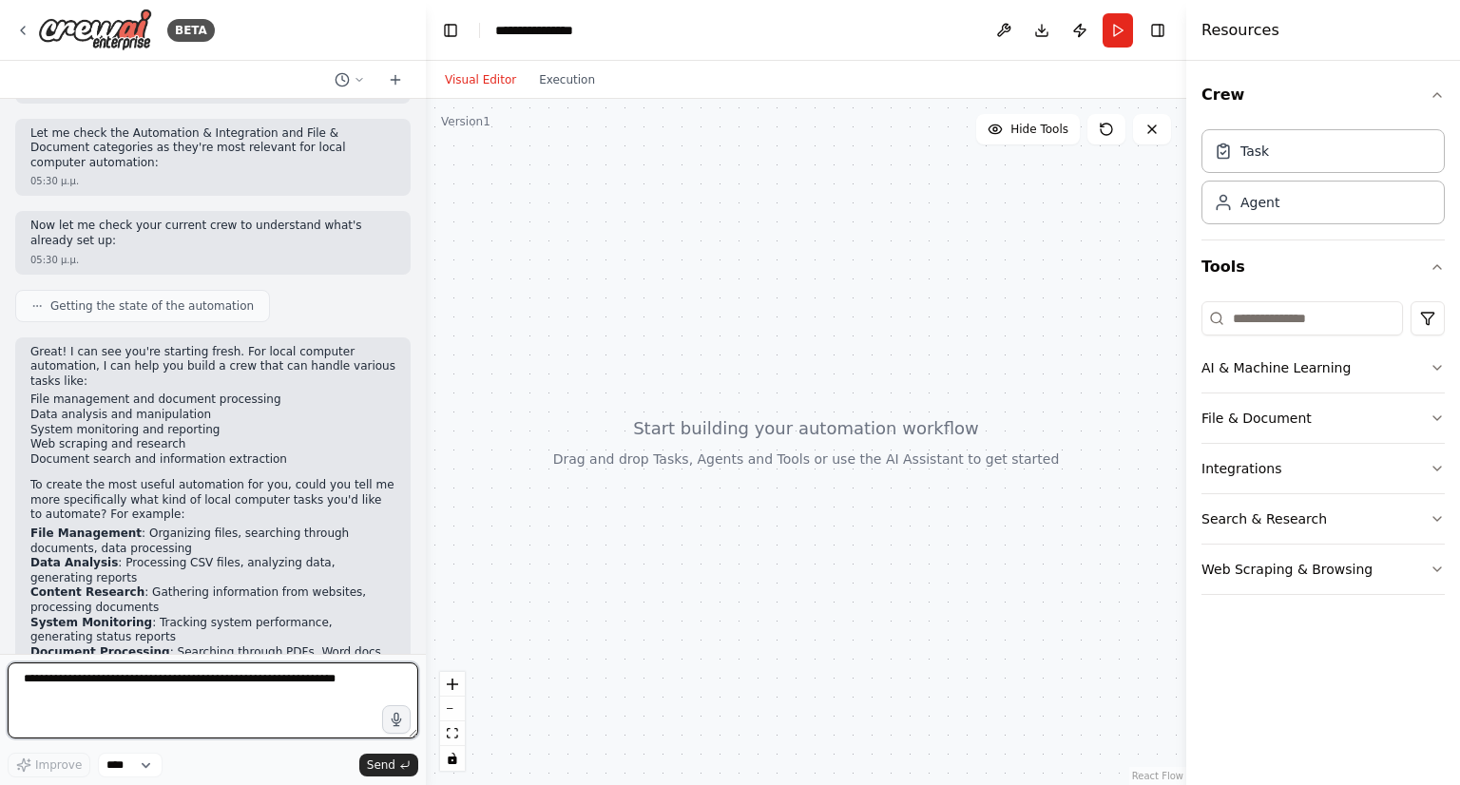
scroll to position [342, 0]
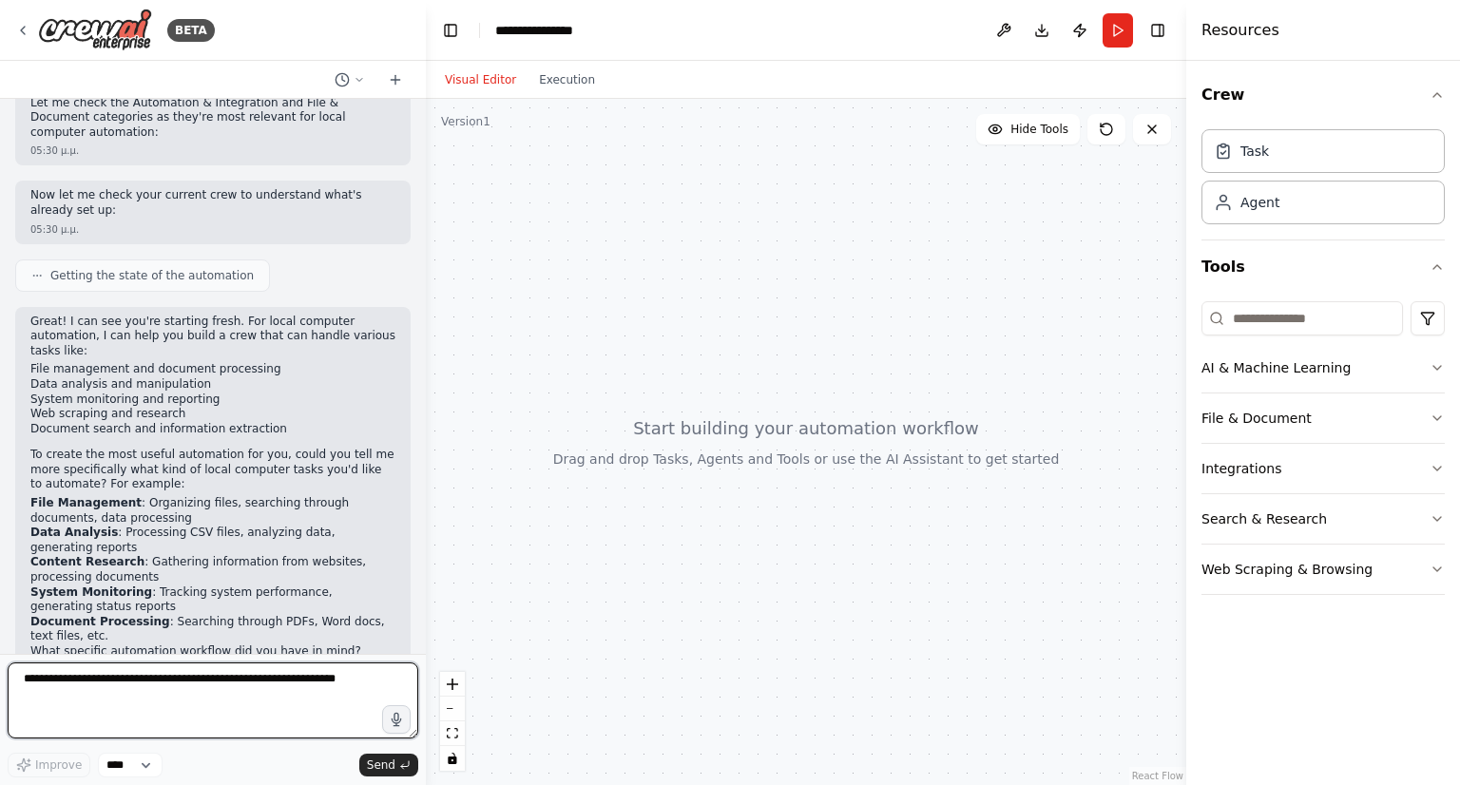
paste textarea "**********"
type textarea "**********"
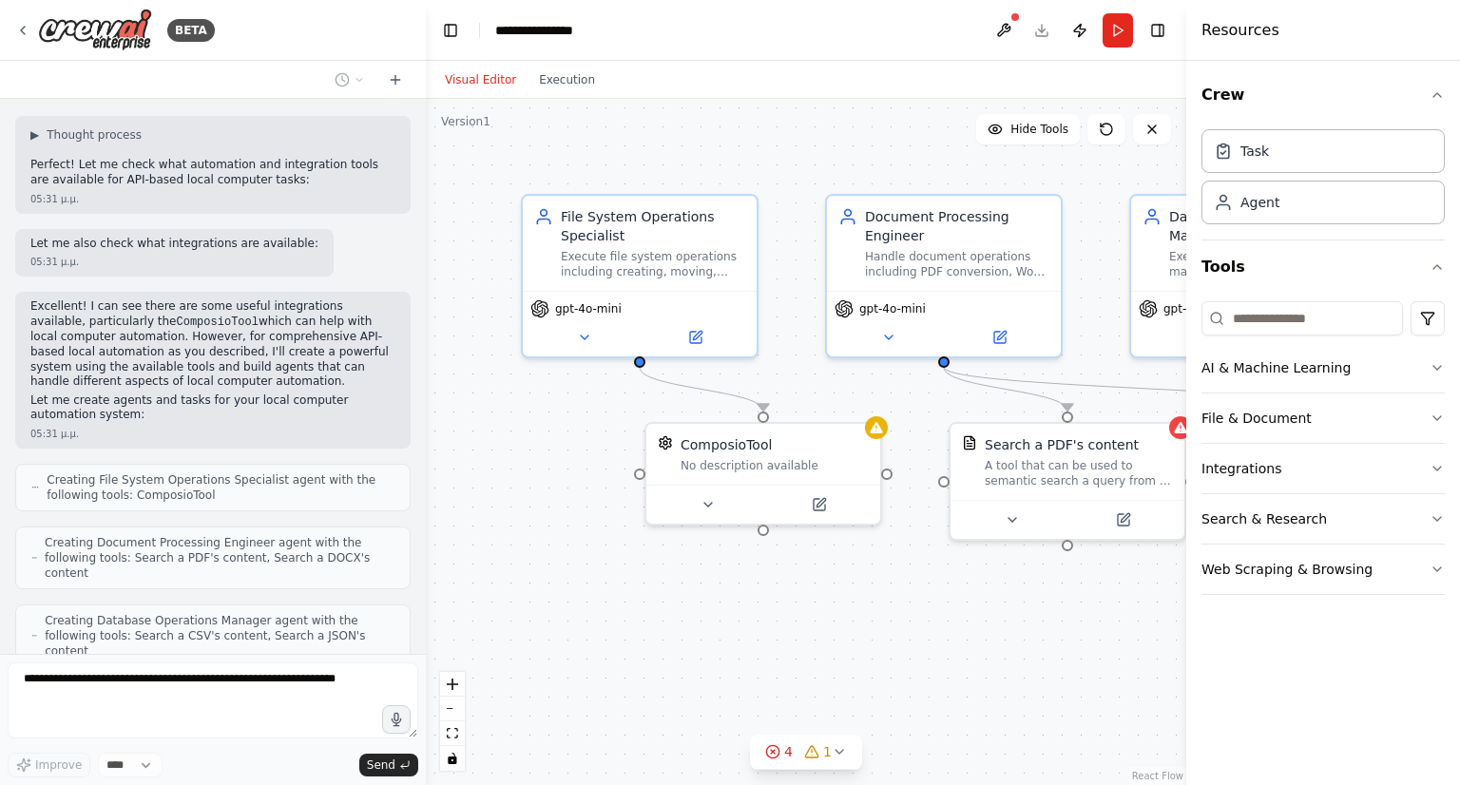
scroll to position [1097, 0]
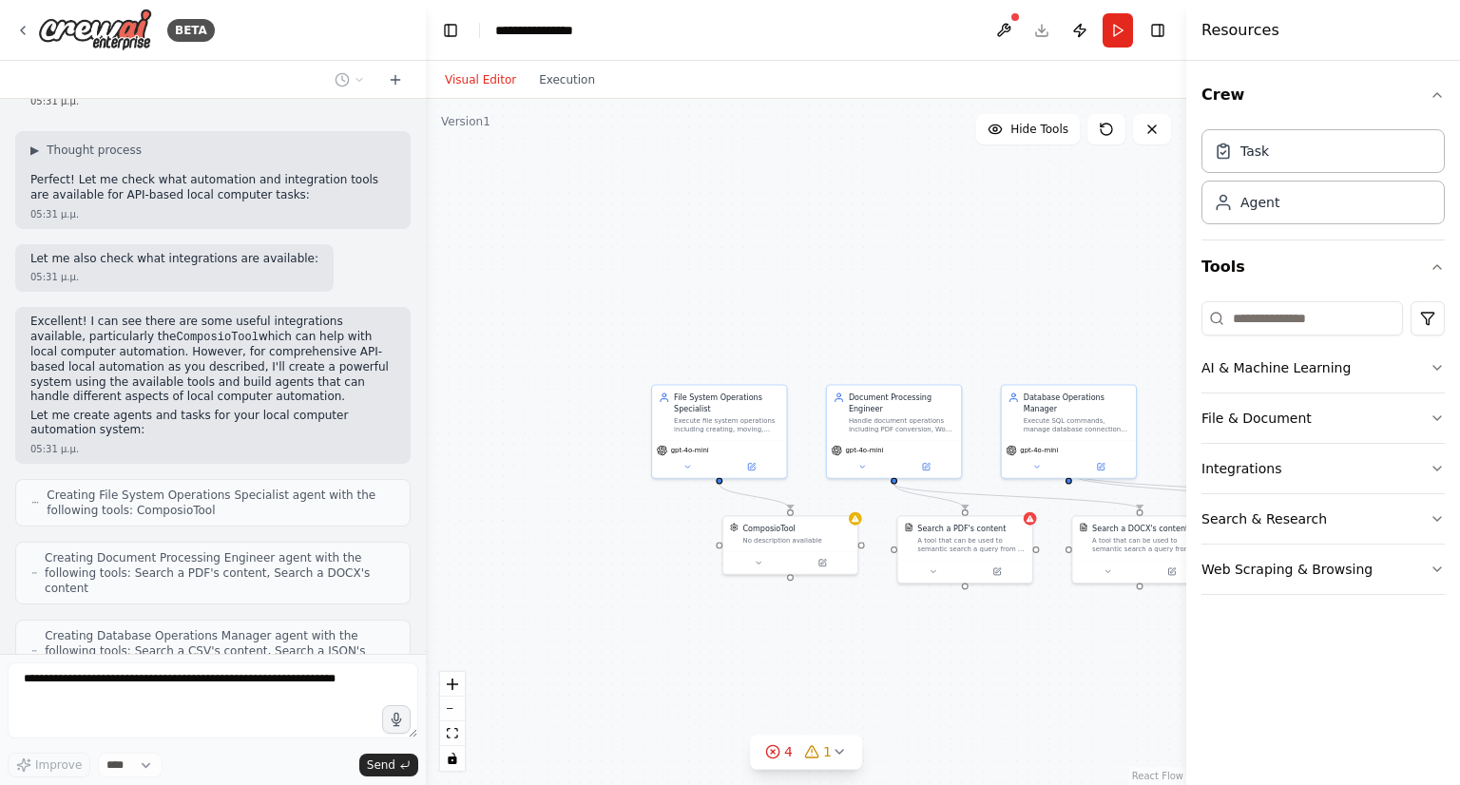
click at [943, 655] on div ".deletable-edge-delete-btn { width: 20px; height: 20px; border: 0px solid #ffff…" at bounding box center [806, 442] width 761 height 686
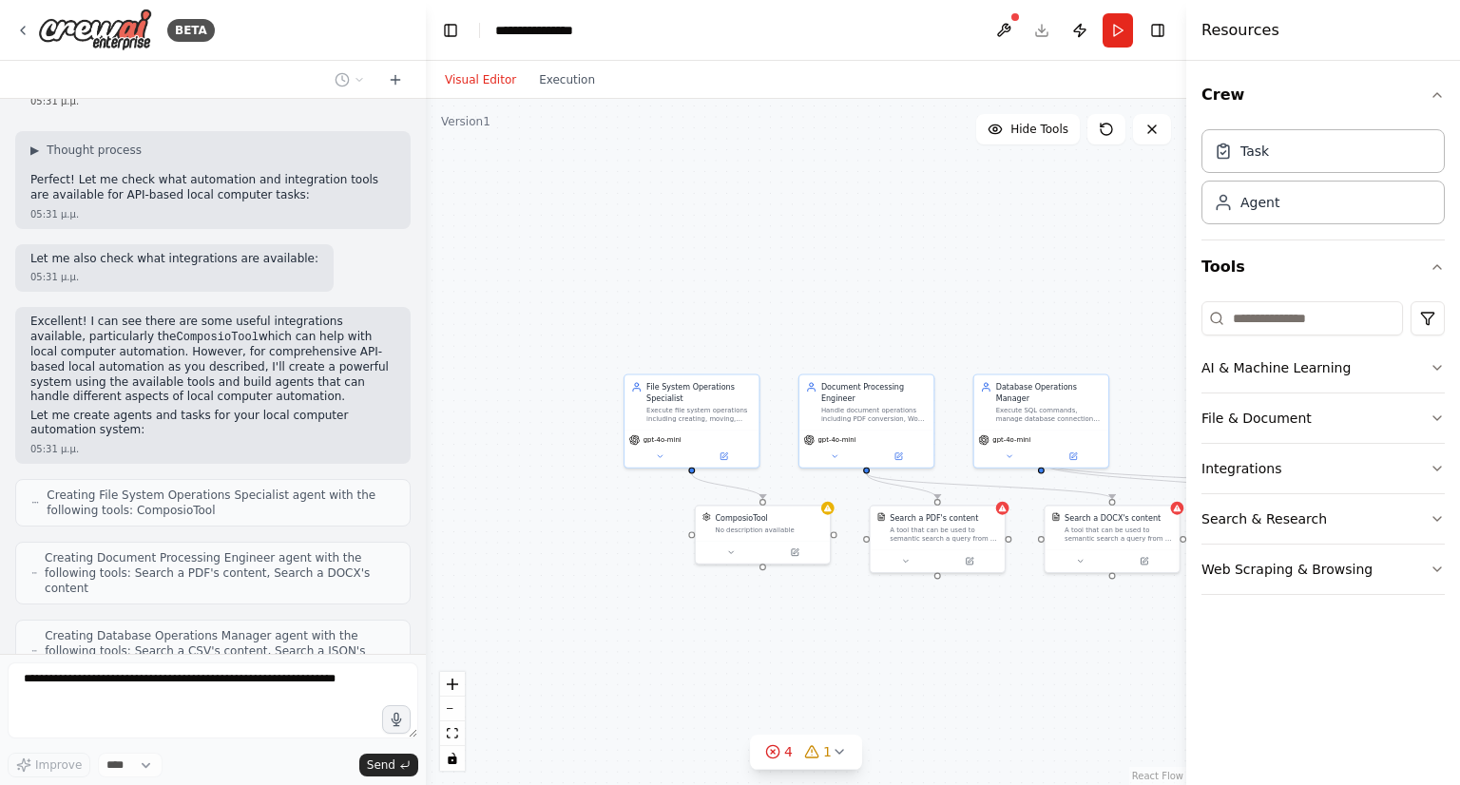
drag, startPoint x: 902, startPoint y: 642, endPoint x: 808, endPoint y: 588, distance: 108.6
click at [879, 627] on div ".deletable-edge-delete-btn { width: 20px; height: 20px; border: 0px solid #ffff…" at bounding box center [806, 442] width 761 height 686
drag, startPoint x: 808, startPoint y: 588, endPoint x: 617, endPoint y: 528, distance: 200.3
click at [739, 559] on div ".deletable-edge-delete-btn { width: 20px; height: 20px; border: 0px solid #ffff…" at bounding box center [806, 442] width 761 height 686
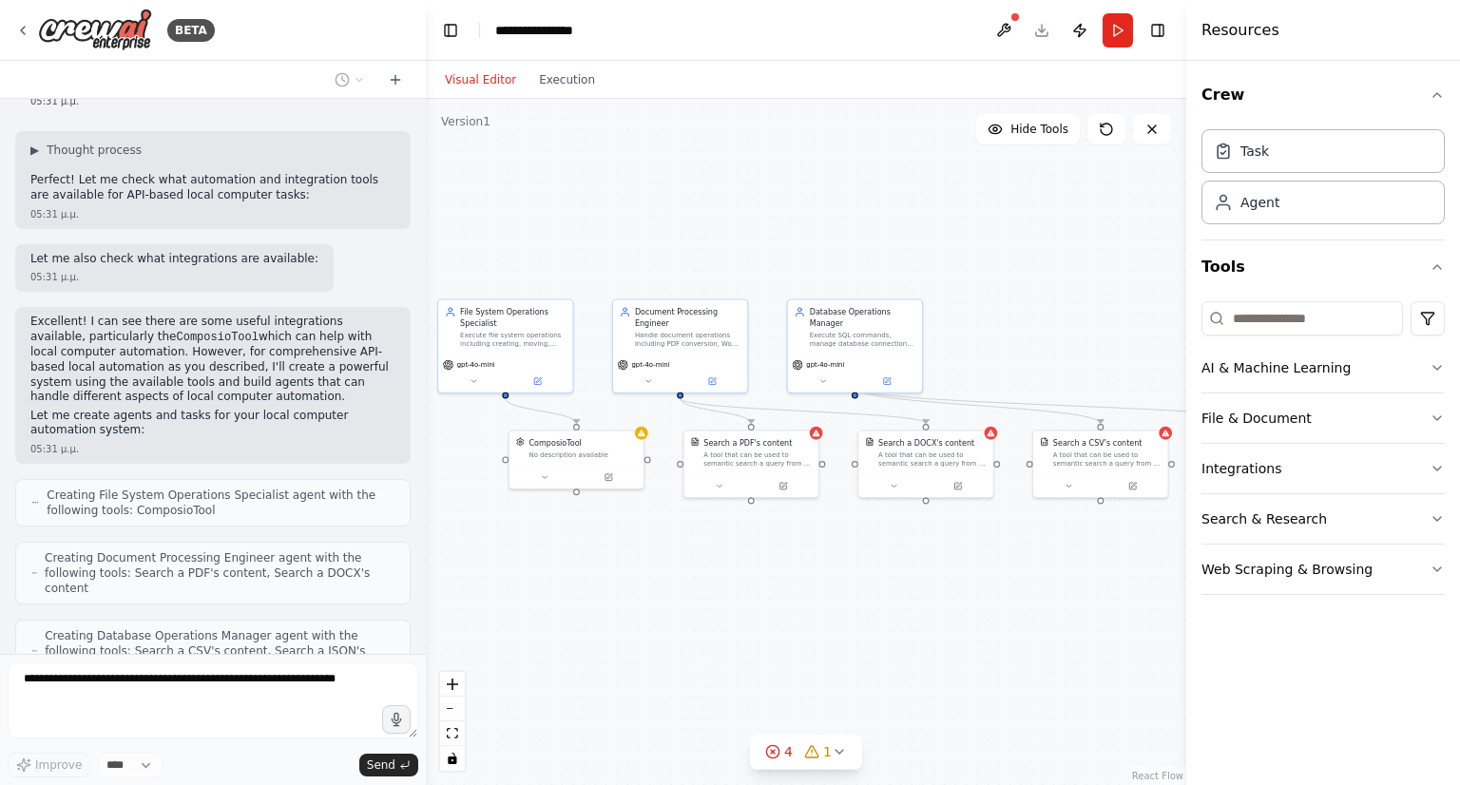
click at [617, 528] on div ".deletable-edge-delete-btn { width: 20px; height: 20px; border: 0px solid #ffff…" at bounding box center [806, 442] width 761 height 686
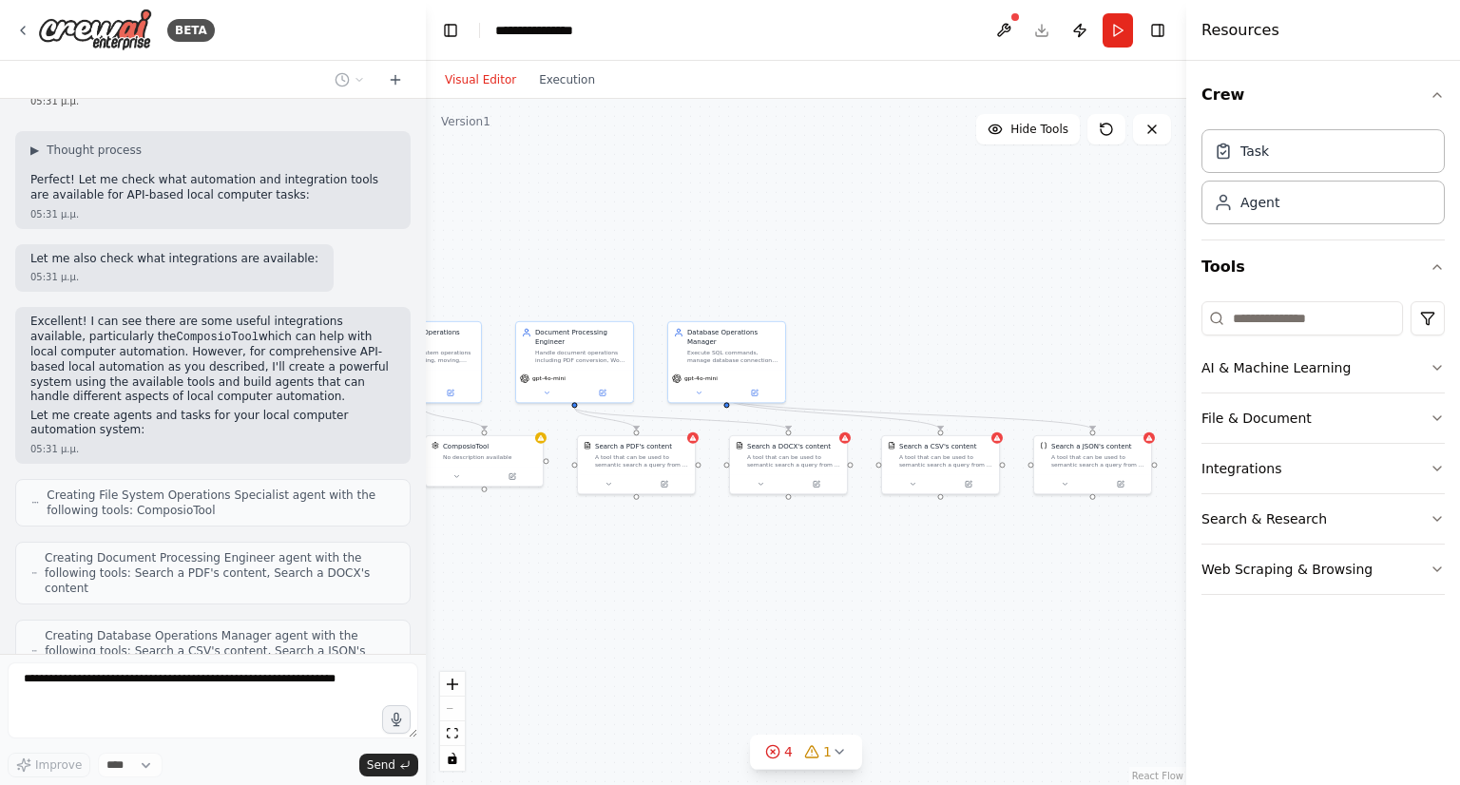
drag, startPoint x: 858, startPoint y: 545, endPoint x: 749, endPoint y: 537, distance: 108.7
click at [743, 535] on div ".deletable-edge-delete-btn { width: 20px; height: 20px; border: 0px solid #ffff…" at bounding box center [806, 442] width 761 height 686
drag, startPoint x: 868, startPoint y: 548, endPoint x: 856, endPoint y: 548, distance: 12.4
click at [860, 548] on div ".deletable-edge-delete-btn { width: 20px; height: 20px; border: 0px solid #ffff…" at bounding box center [806, 442] width 761 height 686
click at [830, 543] on div ".deletable-edge-delete-btn { width: 20px; height: 20px; border: 0px solid #ffff…" at bounding box center [806, 442] width 761 height 686
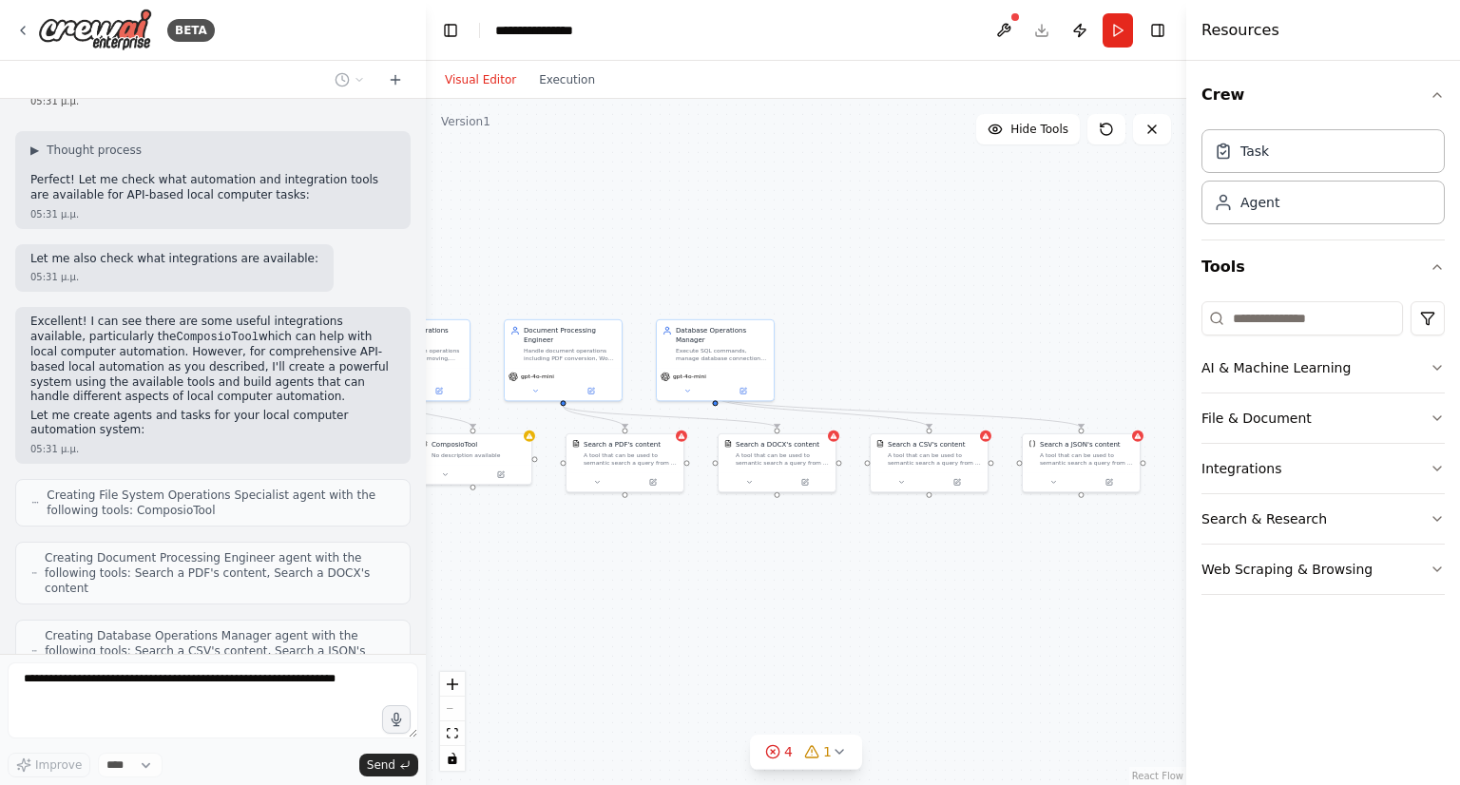
scroll to position [1160, 0]
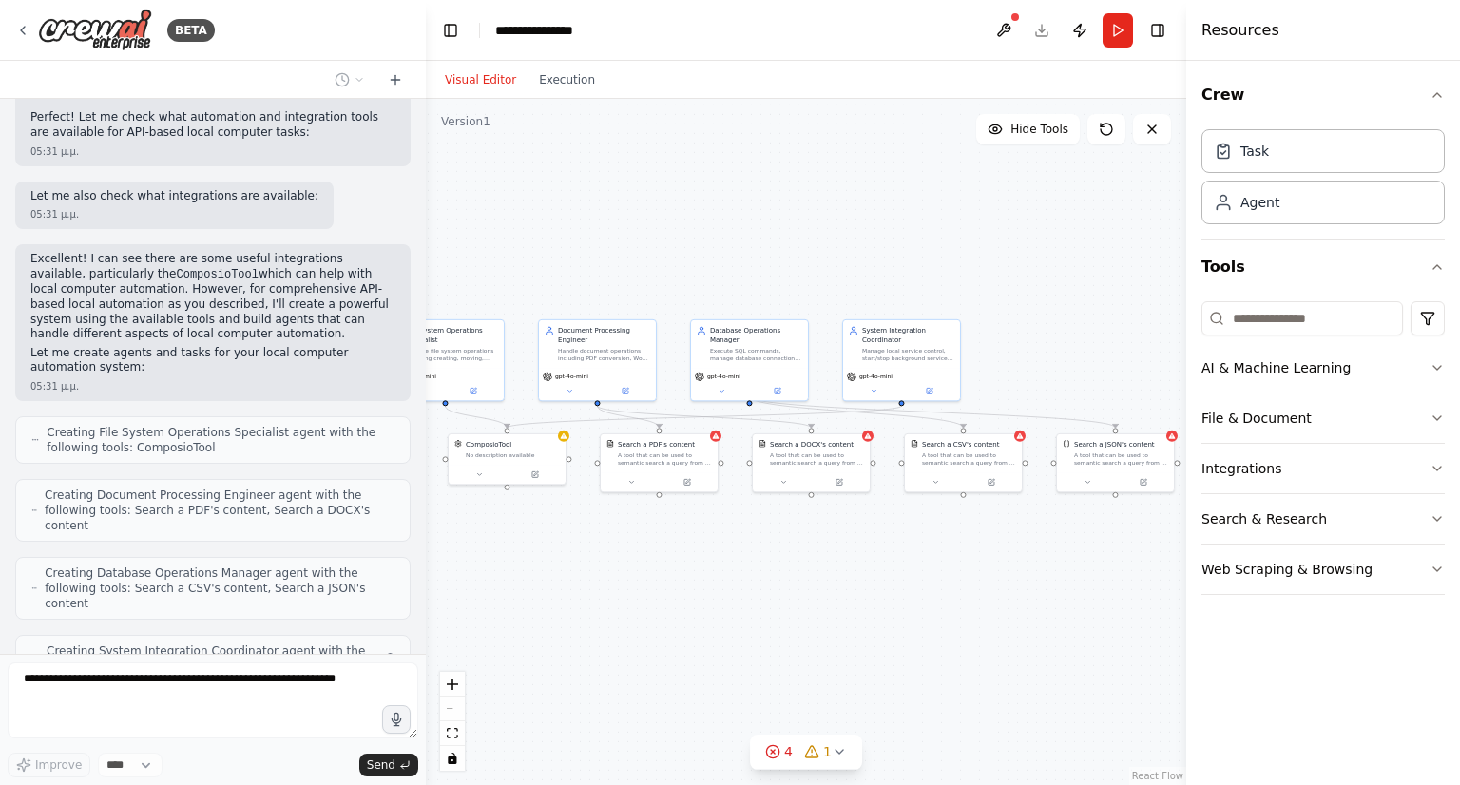
drag, startPoint x: 841, startPoint y: 541, endPoint x: 895, endPoint y: 545, distance: 54.3
click at [896, 545] on div ".deletable-edge-delete-btn { width: 20px; height: 20px; border: 0px solid #ffff…" at bounding box center [806, 442] width 761 height 686
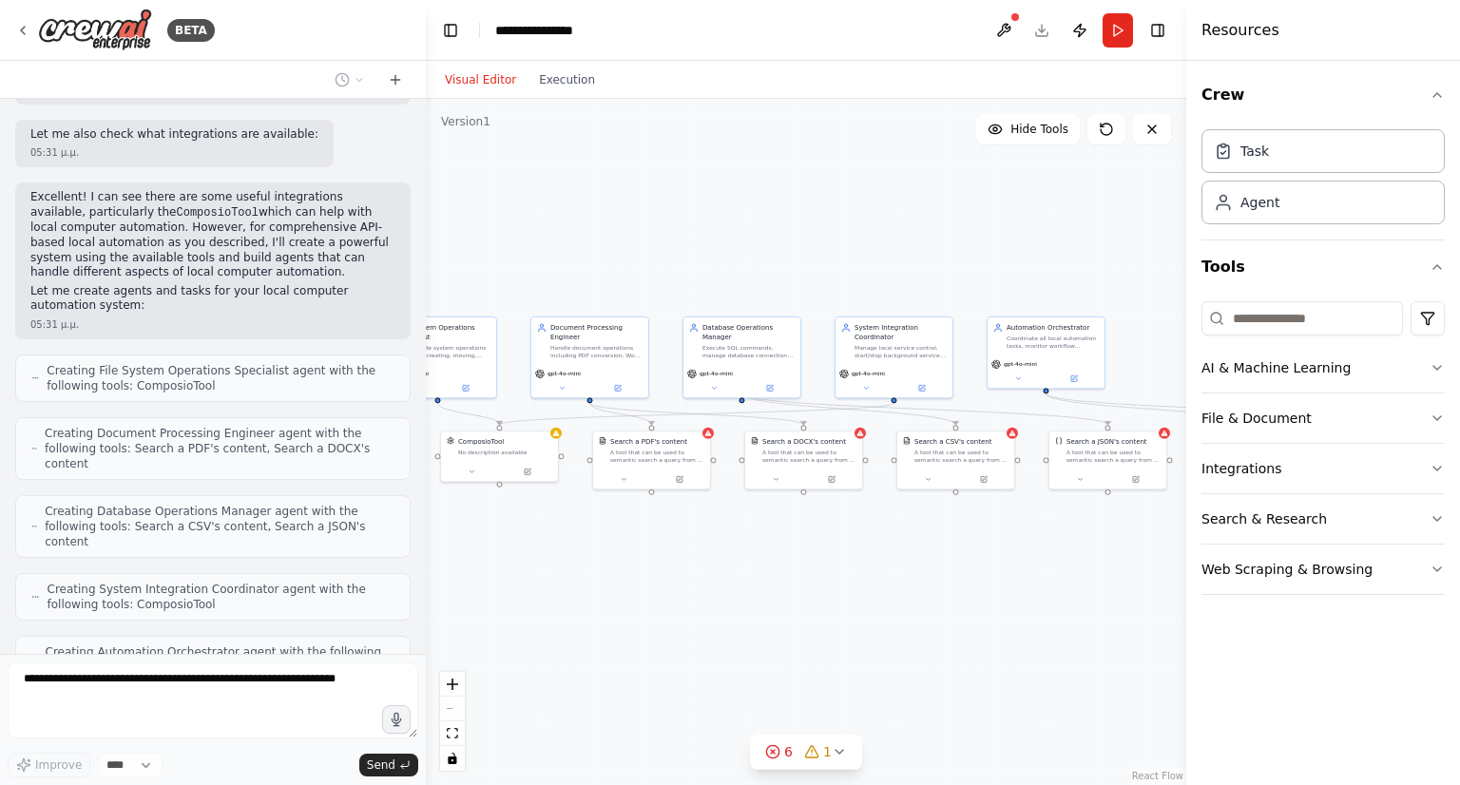
drag, startPoint x: 882, startPoint y: 542, endPoint x: 847, endPoint y: 536, distance: 35.6
click at [847, 536] on div ".deletable-edge-delete-btn { width: 20px; height: 20px; border: 0px solid #ffff…" at bounding box center [806, 442] width 761 height 686
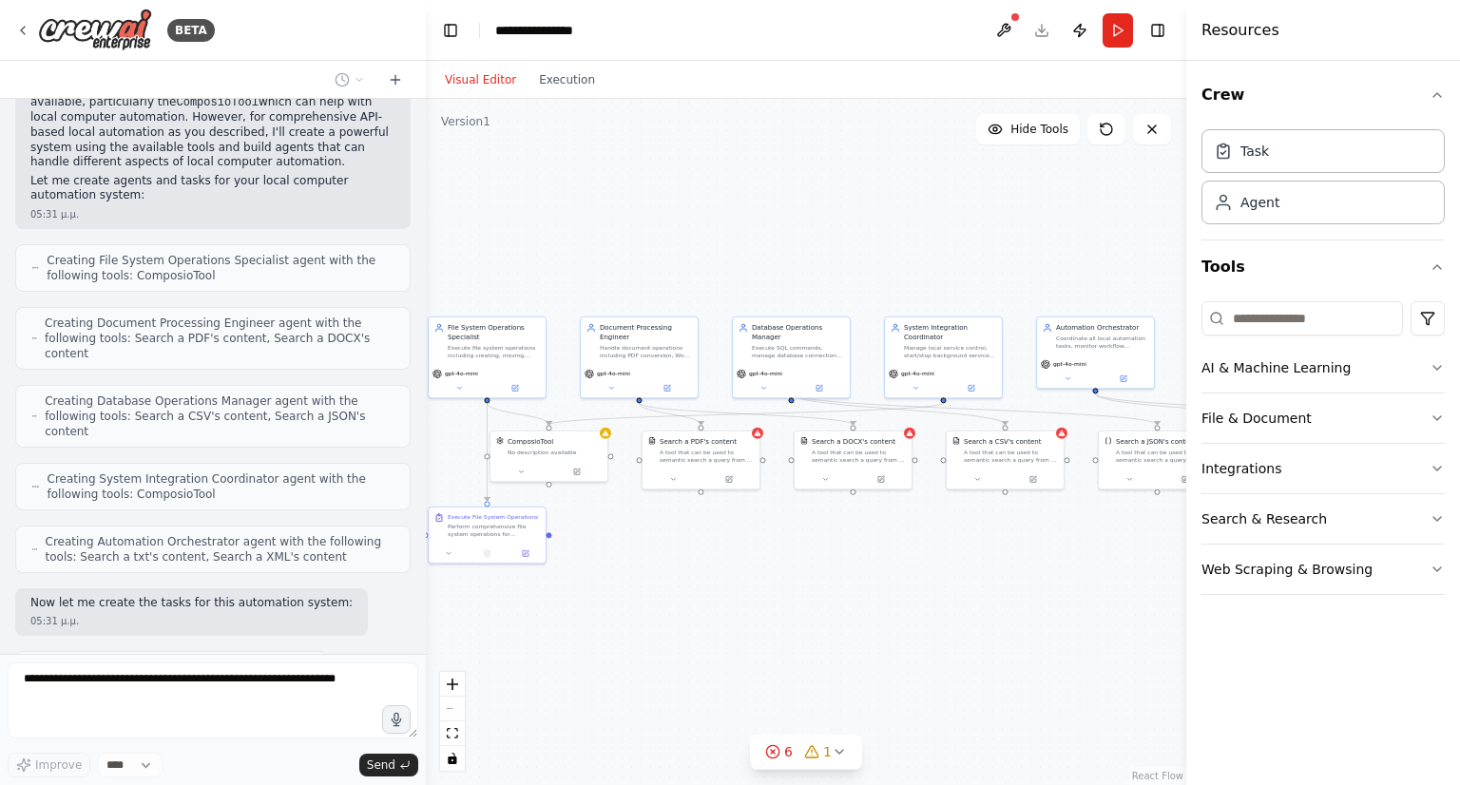
drag, startPoint x: 704, startPoint y: 573, endPoint x: 760, endPoint y: 566, distance: 56.6
click at [760, 567] on div ".deletable-edge-delete-btn { width: 20px; height: 20px; border: 0px solid #ffff…" at bounding box center [806, 442] width 761 height 686
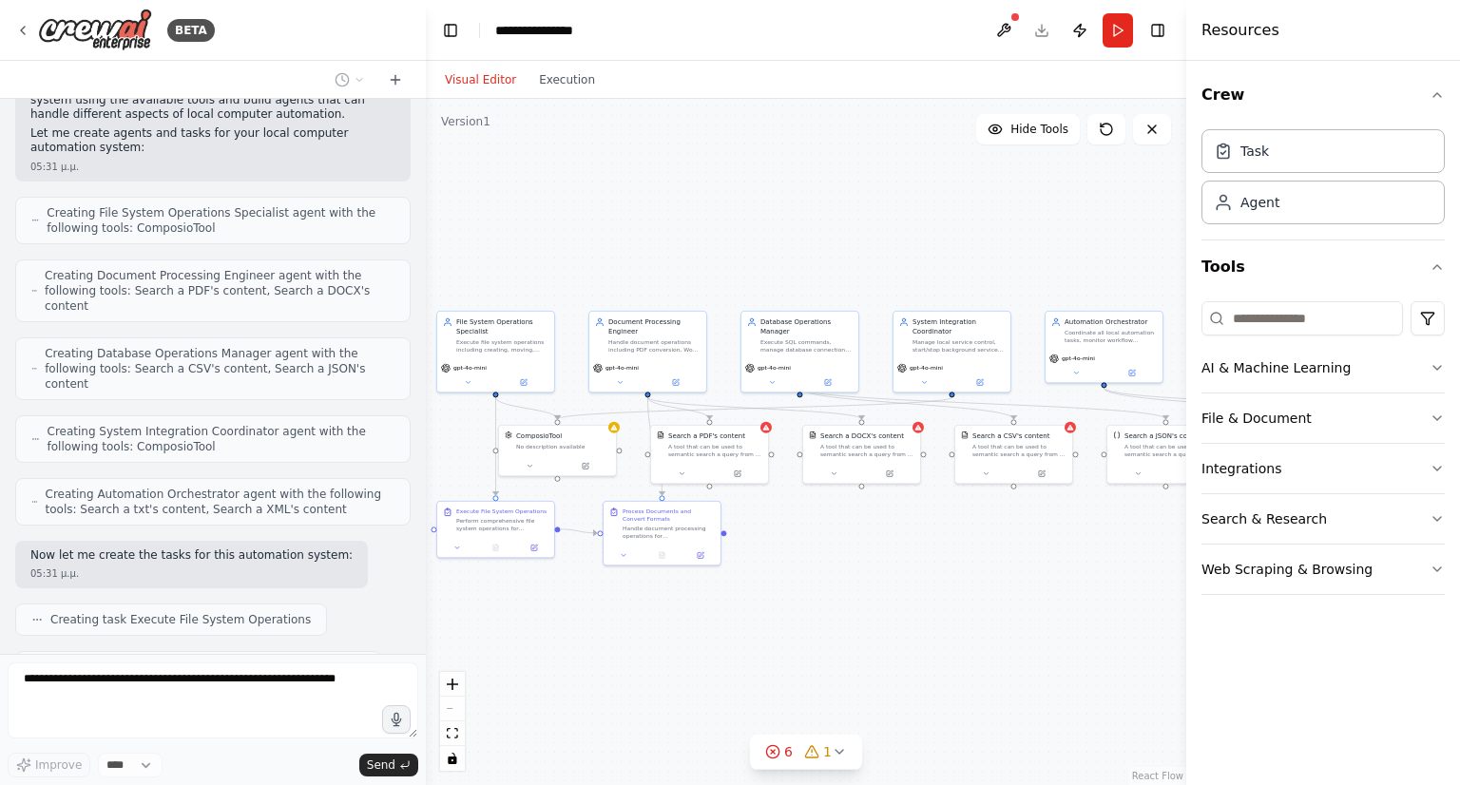
scroll to position [1426, 0]
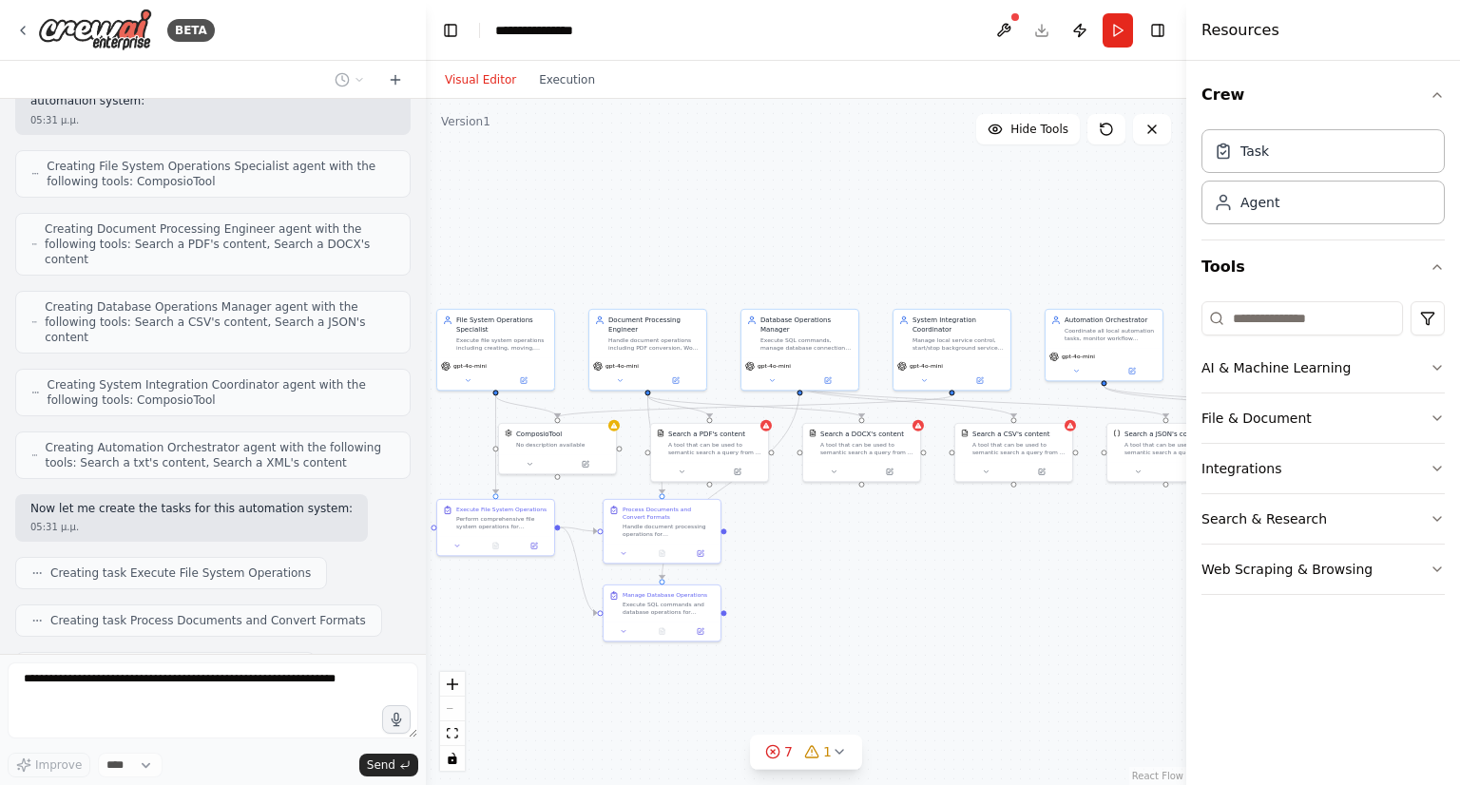
click at [869, 581] on div ".deletable-edge-delete-btn { width: 20px; height: 20px; border: 0px solid #ffff…" at bounding box center [806, 442] width 761 height 686
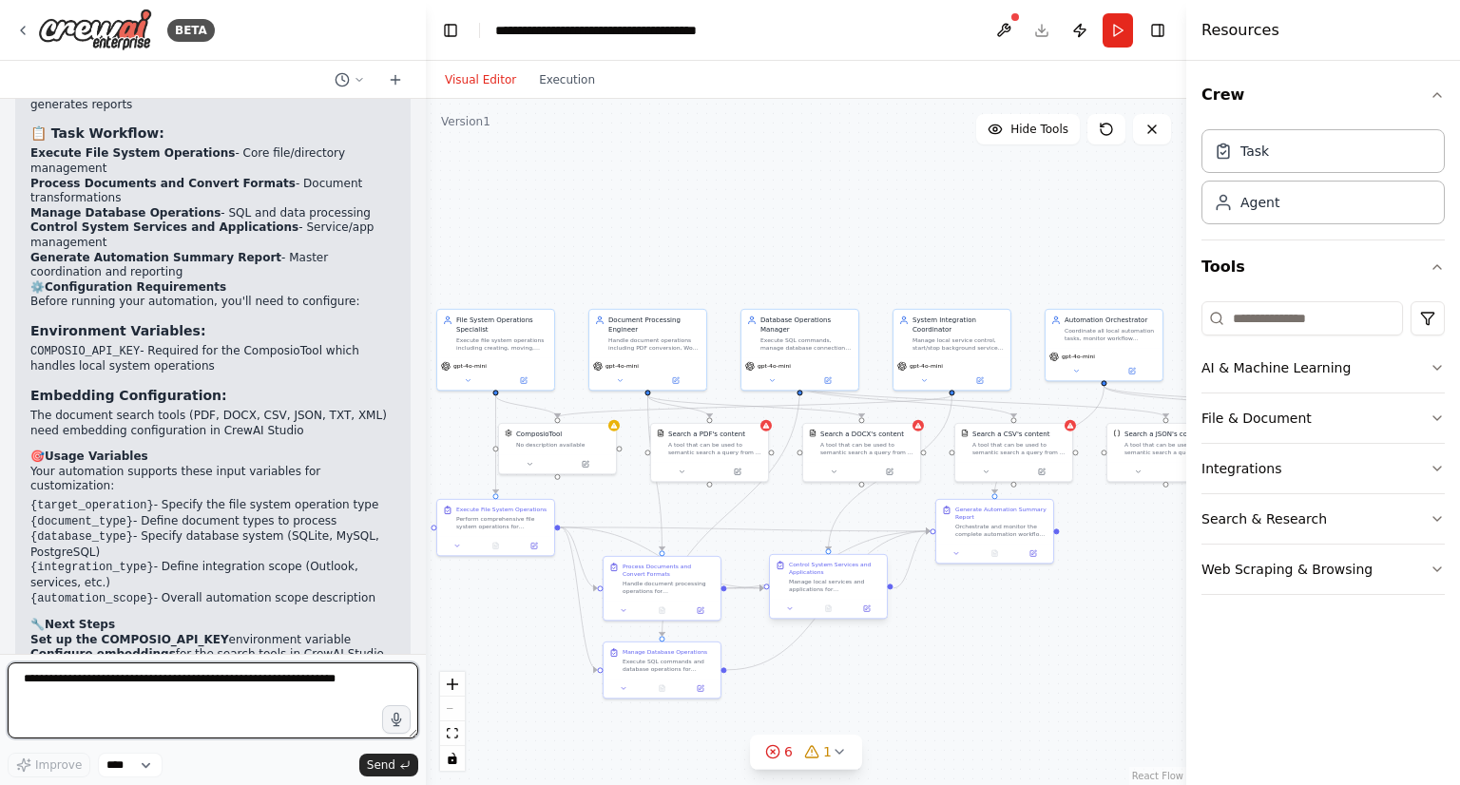
scroll to position [2674, 0]
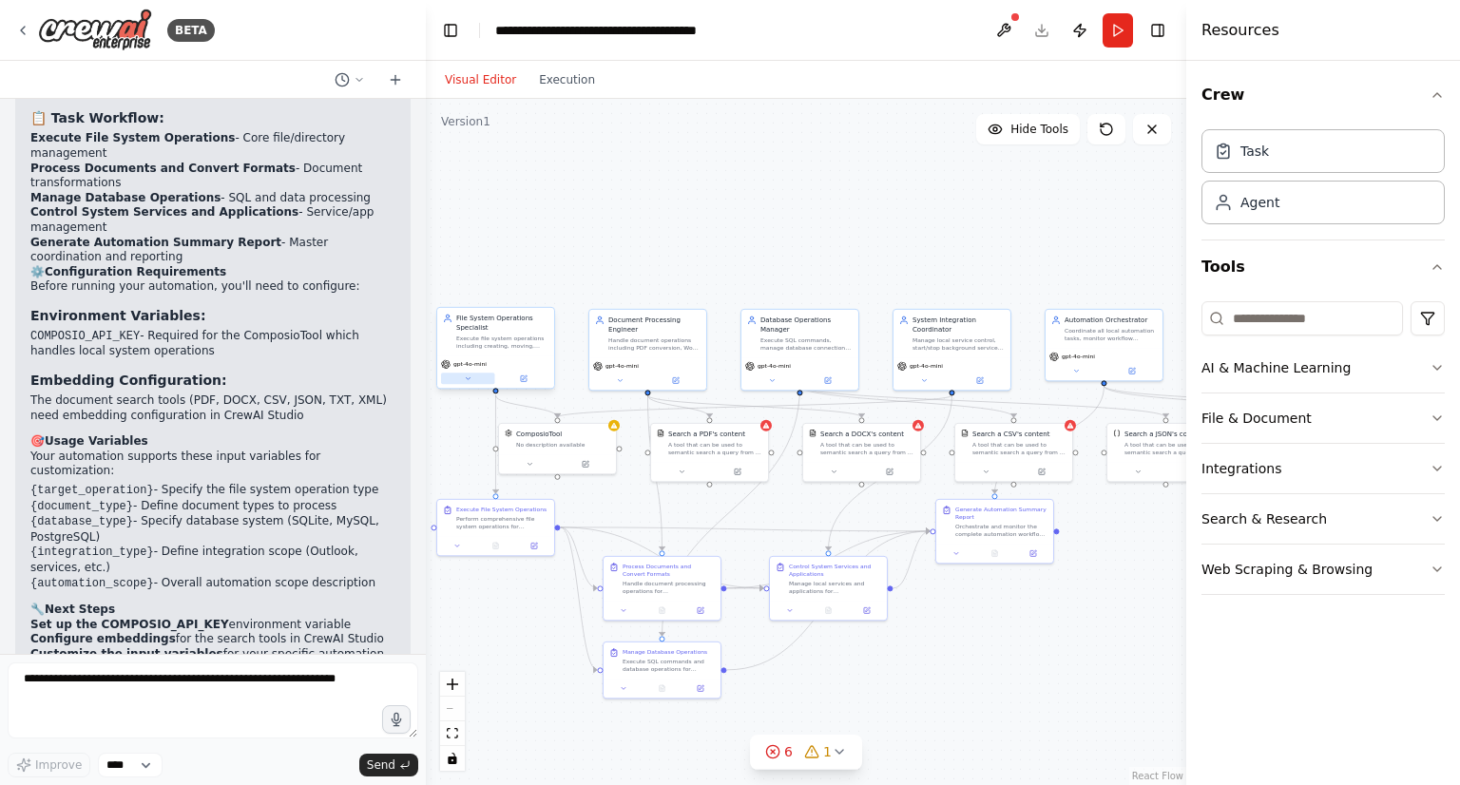
click at [472, 383] on button at bounding box center [468, 378] width 54 height 11
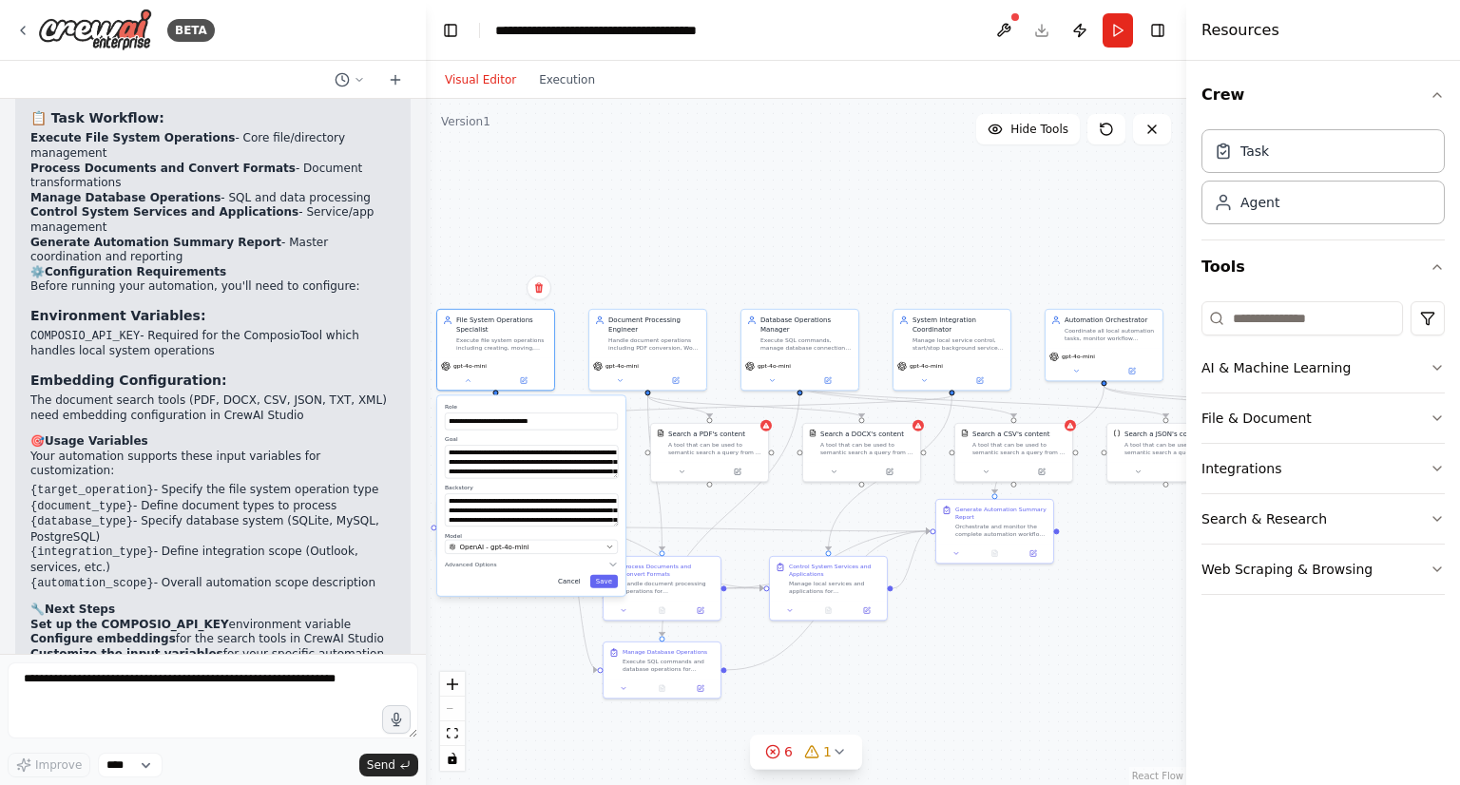
click at [570, 580] on button "Cancel" at bounding box center [569, 581] width 34 height 13
click at [575, 581] on button "Cancel" at bounding box center [569, 581] width 34 height 13
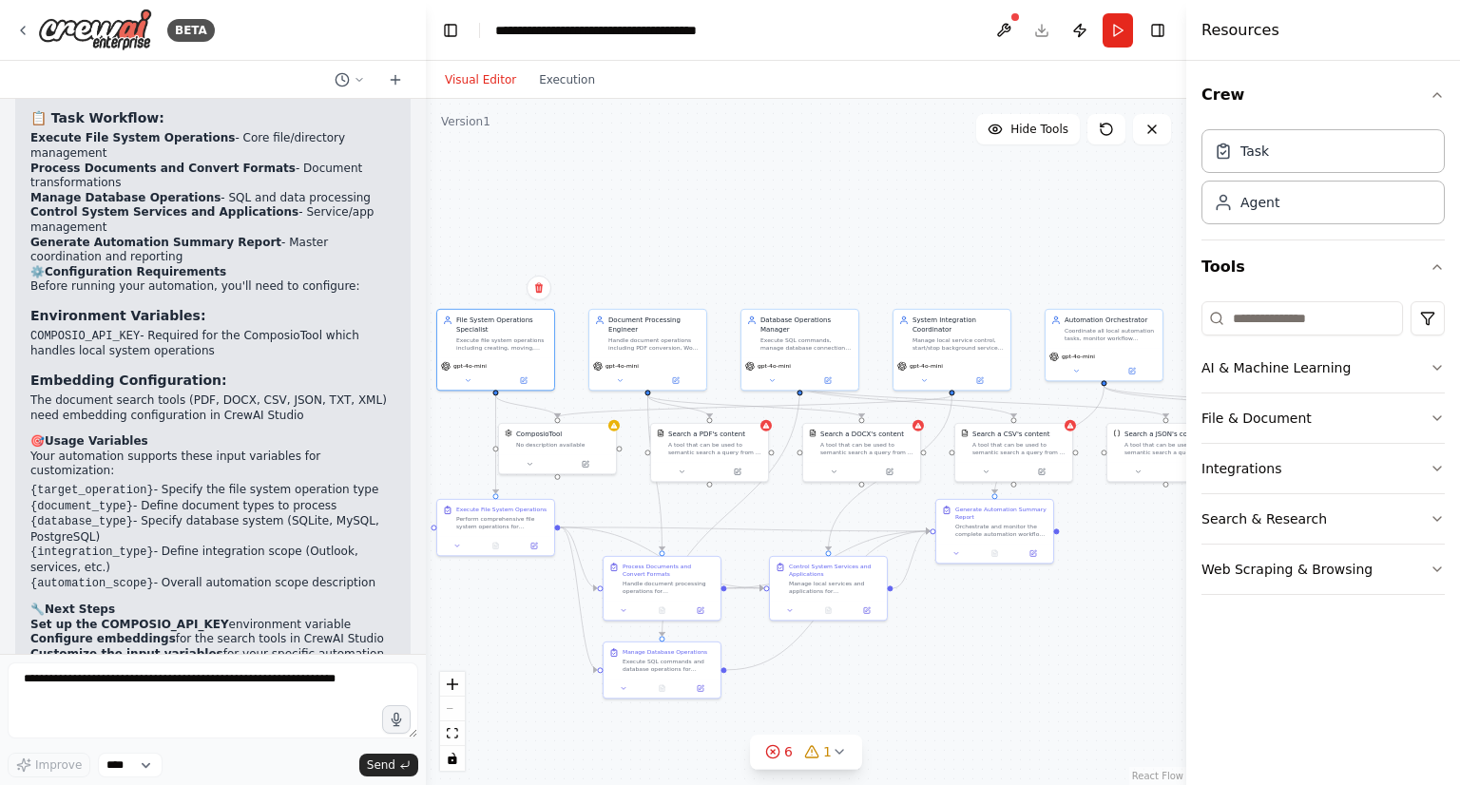
click at [455, 708] on div "React Flow controls" at bounding box center [452, 721] width 25 height 99
click at [330, 697] on textarea at bounding box center [213, 701] width 411 height 76
click at [330, 696] on textarea at bounding box center [213, 701] width 411 height 76
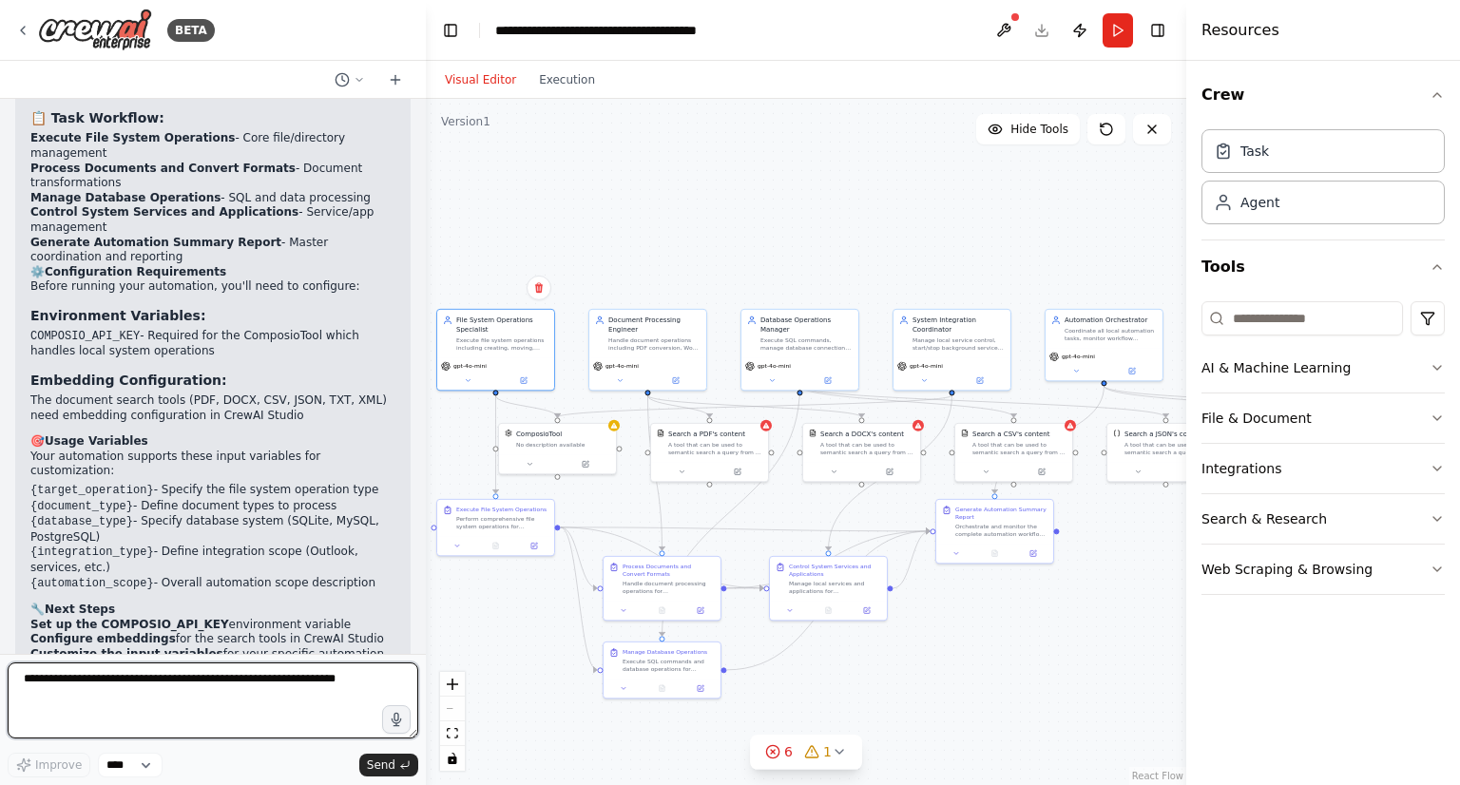
click at [330, 696] on textarea at bounding box center [213, 701] width 411 height 76
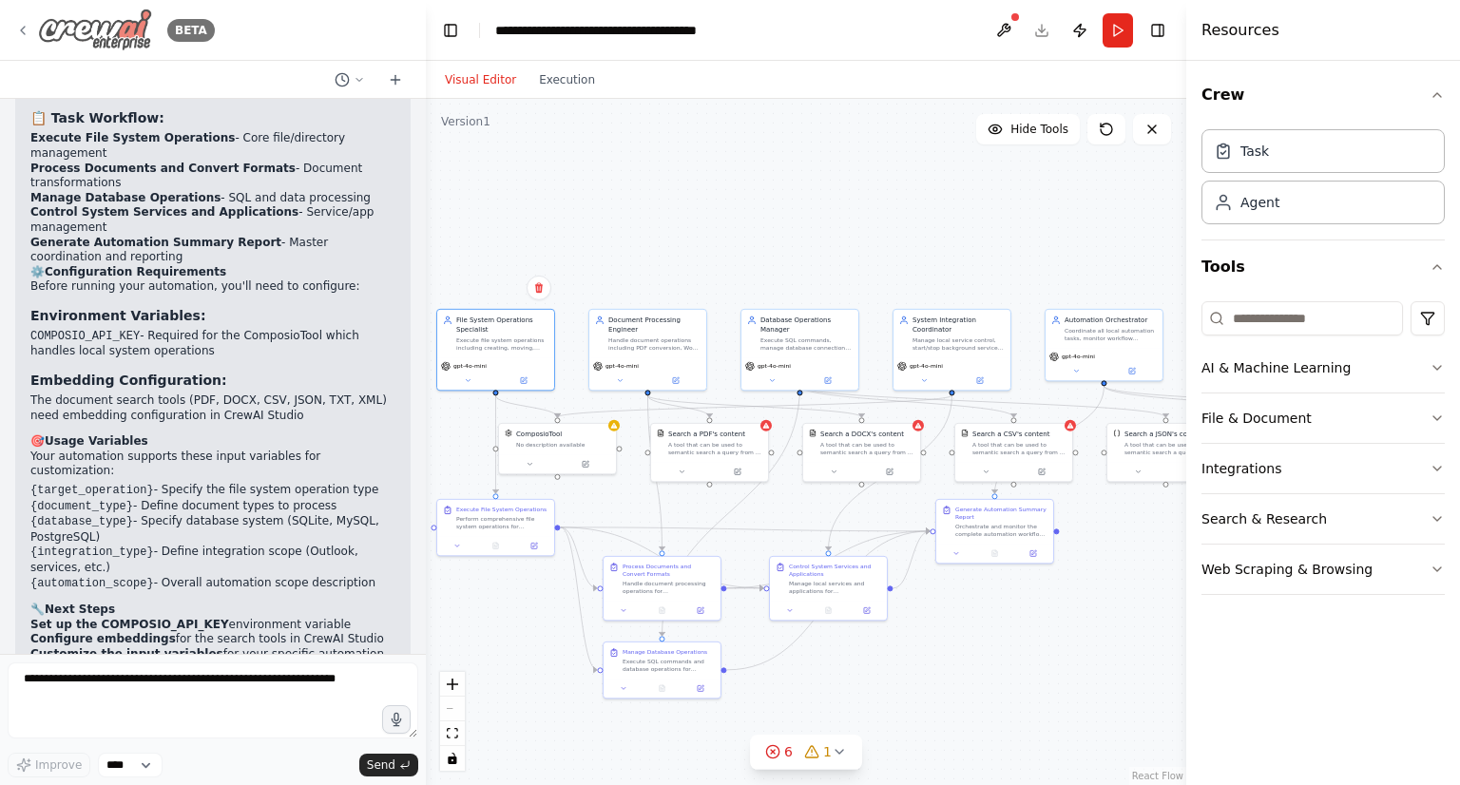
click at [23, 33] on div "BETA" at bounding box center [115, 30] width 200 height 43
